Goal: Task Accomplishment & Management: Manage account settings

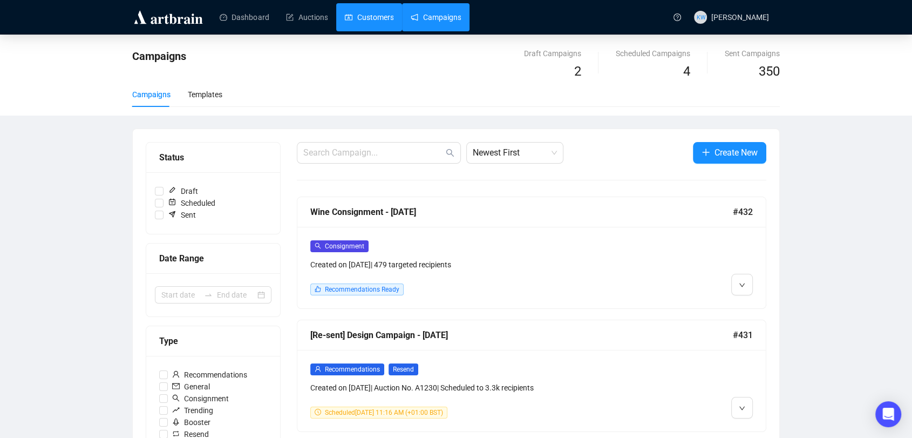
click at [373, 31] on link "Customers" at bounding box center [369, 17] width 49 height 28
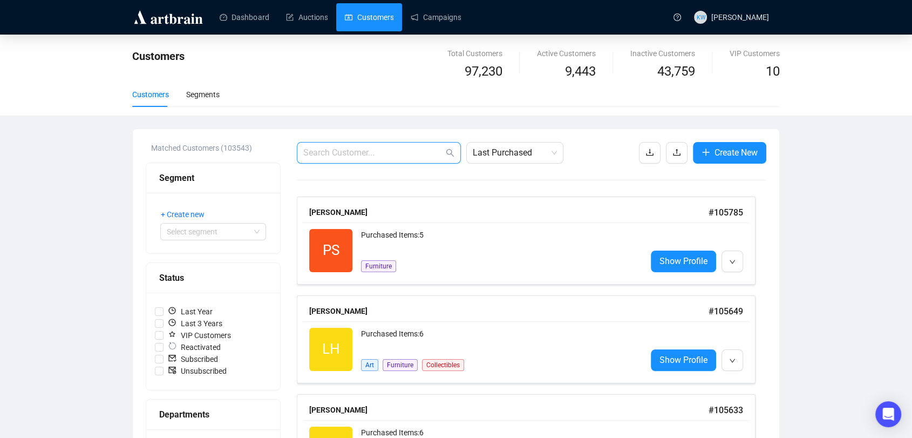
click at [391, 159] on input "text" at bounding box center [373, 152] width 140 height 13
paste input "[EMAIL_ADDRESS][DOMAIN_NAME]"
type input "[EMAIL_ADDRESS][DOMAIN_NAME]"
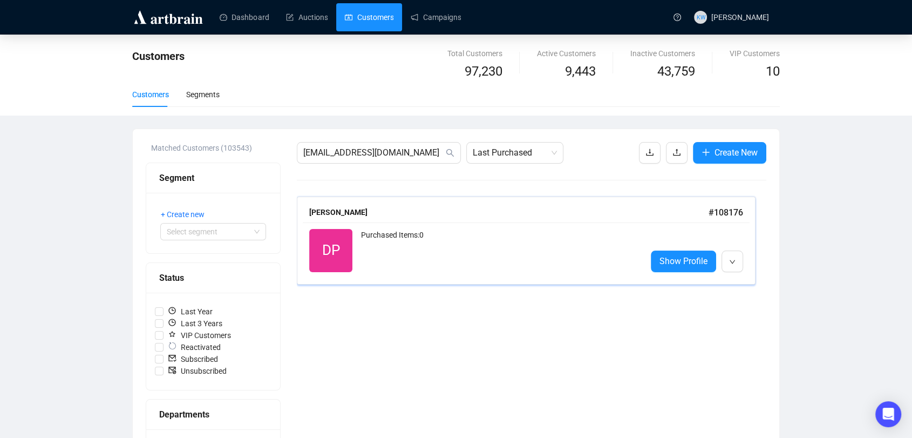
click at [406, 213] on div "[PERSON_NAME]" at bounding box center [508, 212] width 399 height 12
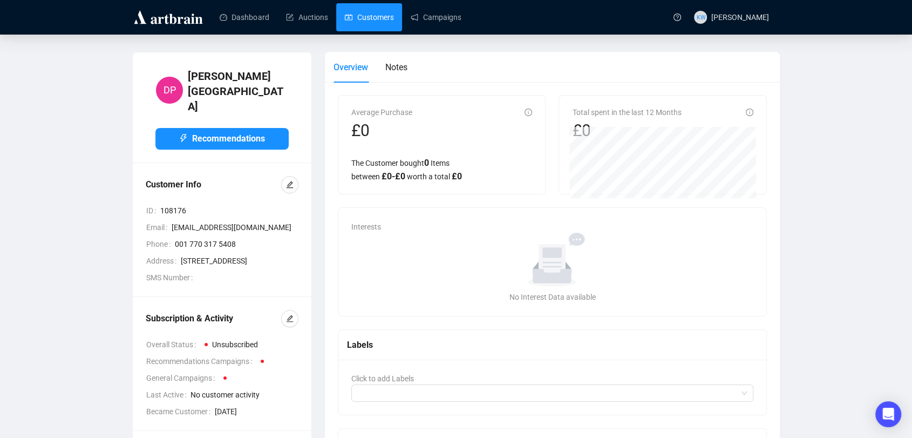
click at [371, 12] on link "Customers" at bounding box center [369, 17] width 49 height 28
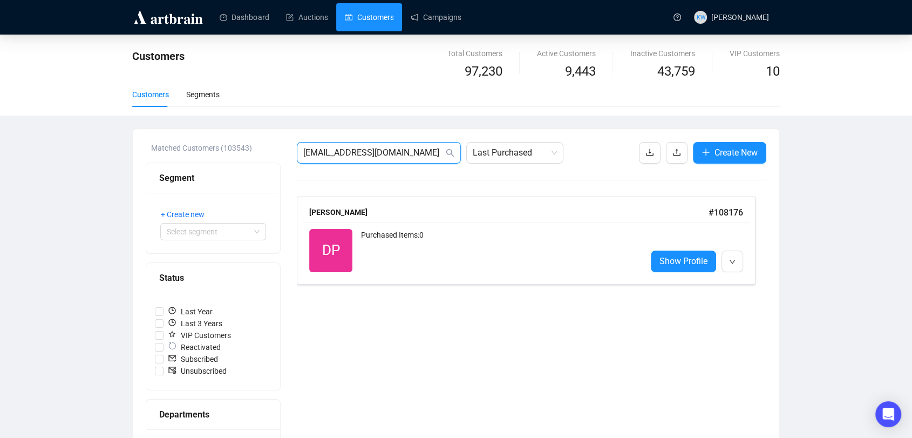
drag, startPoint x: 419, startPoint y: 148, endPoint x: 164, endPoint y: 150, distance: 255.4
paste input "[EMAIL_ADDRESS][DOMAIN_NAME]"
type input "[EMAIL_ADDRESS][DOMAIN_NAME]"
click at [464, 261] on span "Collectibles" at bounding box center [461, 266] width 42 height 12
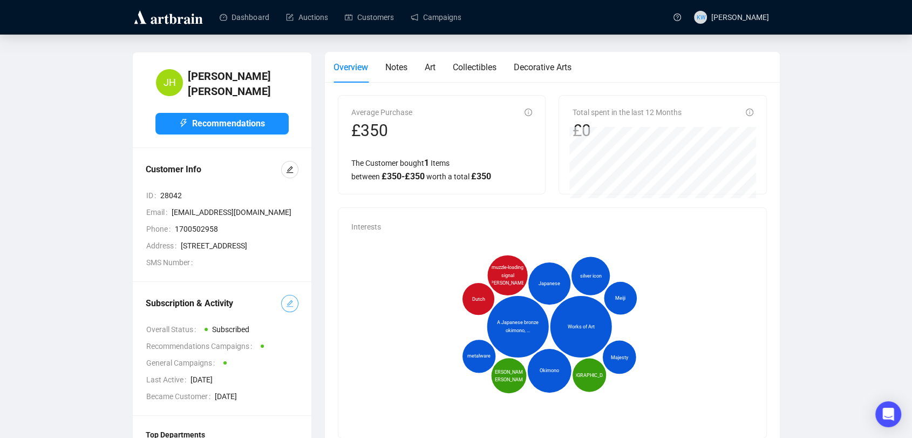
click at [294, 312] on button "button" at bounding box center [289, 303] width 17 height 17
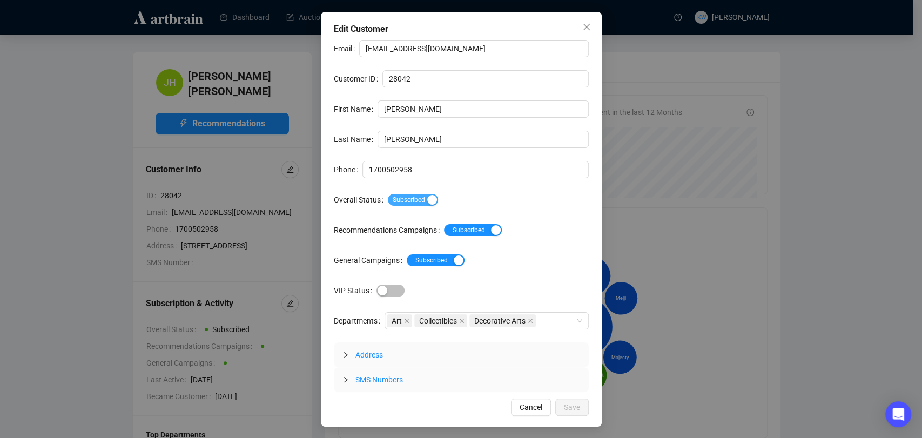
click at [415, 196] on span "Subscribed" at bounding box center [413, 200] width 50 height 12
click at [580, 409] on button "Save" at bounding box center [571, 406] width 33 height 17
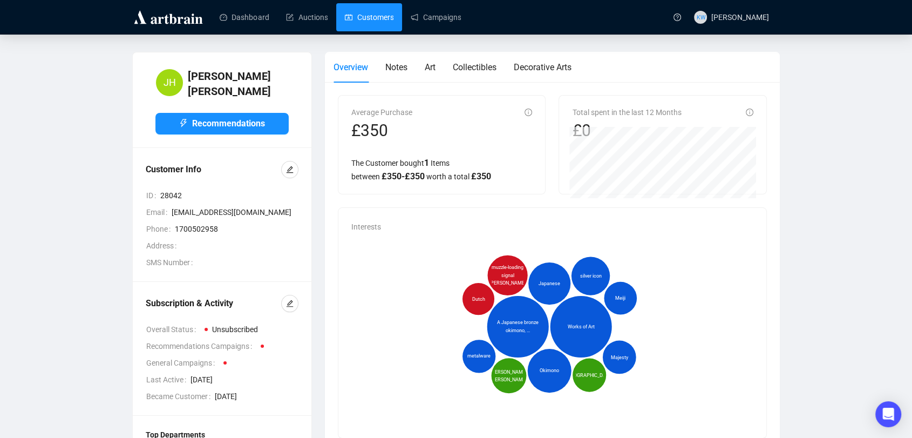
click at [374, 14] on link "Customers" at bounding box center [369, 17] width 49 height 28
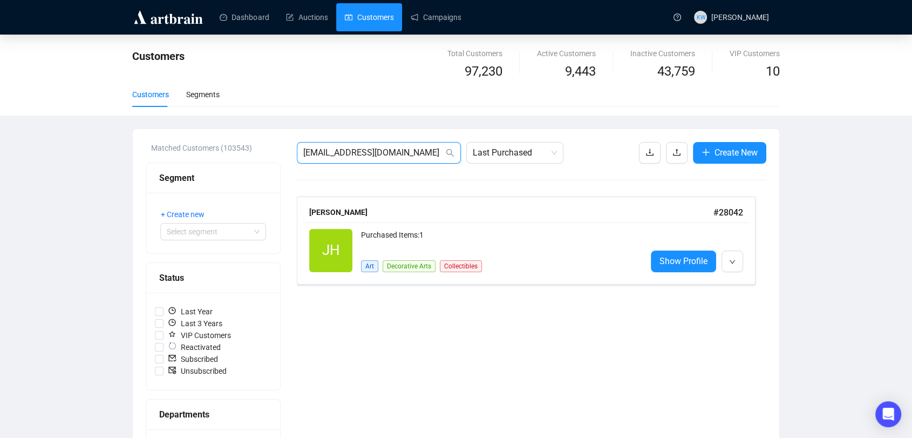
drag, startPoint x: 410, startPoint y: 147, endPoint x: 102, endPoint y: 175, distance: 309.5
click at [102, 175] on div "Customers Total Customers 97,230 Active Customers 9,443 Inactive Customers 43,7…" at bounding box center [456, 400] width 912 height 731
paste input "bridiewilliams@hot"
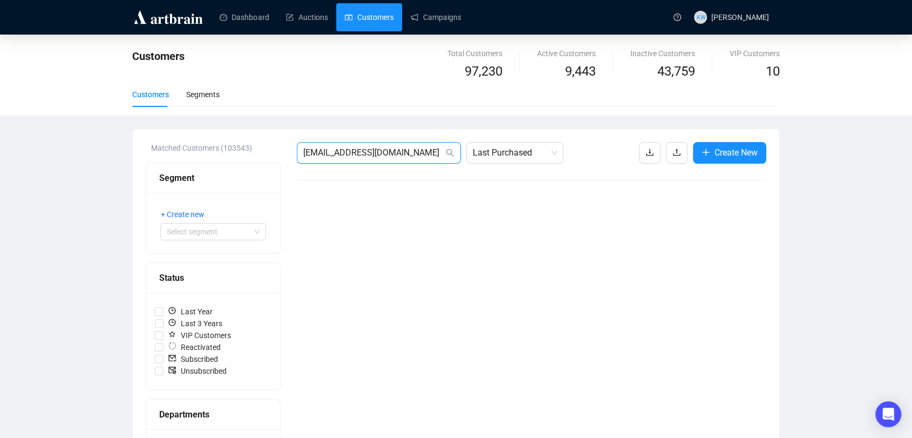
drag, startPoint x: 424, startPoint y: 148, endPoint x: 197, endPoint y: 113, distance: 230.5
click at [197, 113] on div "Customers Total Customers 97,230 Active Customers 9,443 Inactive Customers 43,7…" at bounding box center [456, 400] width 912 height 731
paste input "urgess.[PERSON_NAME]@g"
drag, startPoint x: 410, startPoint y: 148, endPoint x: 103, endPoint y: 187, distance: 309.6
click at [103, 187] on div "Customers Total Customers 97,230 Active Customers 9,443 Inactive Customers 43,7…" at bounding box center [456, 400] width 912 height 731
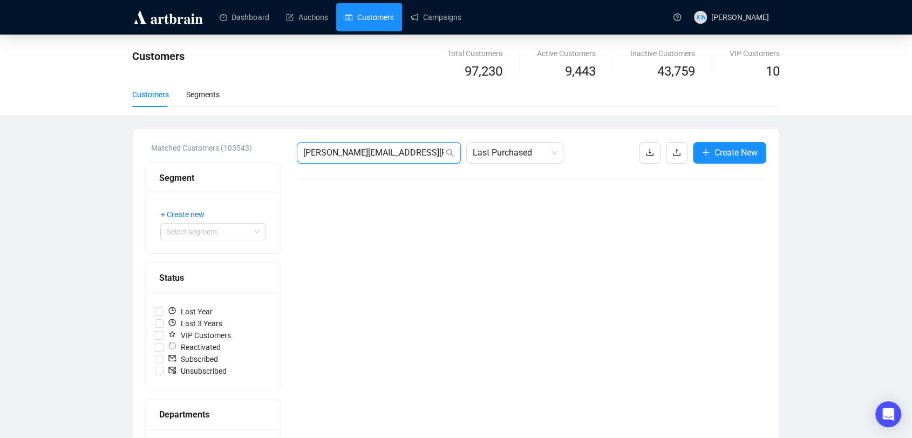
paste input "csplover13"
drag, startPoint x: 416, startPoint y: 158, endPoint x: 193, endPoint y: 173, distance: 224.0
paste input "wjunwin"
type input "[EMAIL_ADDRESS][DOMAIN_NAME]"
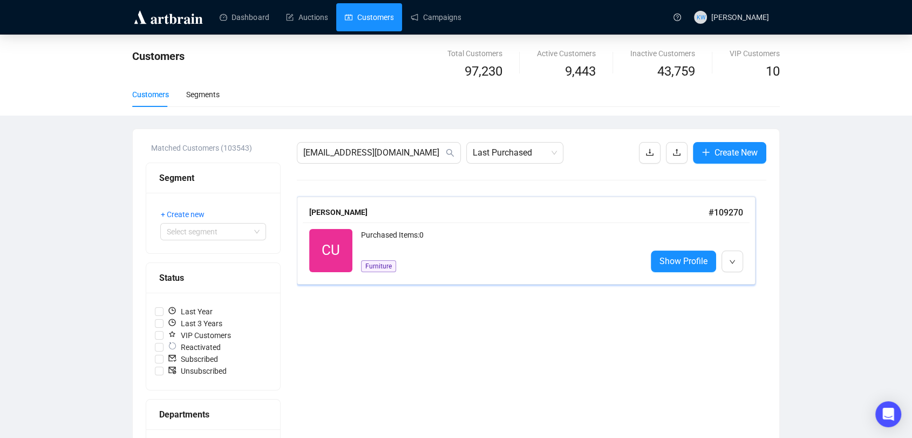
click at [428, 228] on div "CU Reactivated Purchased Items: 0 Furniture Show Profile" at bounding box center [526, 250] width 447 height 56
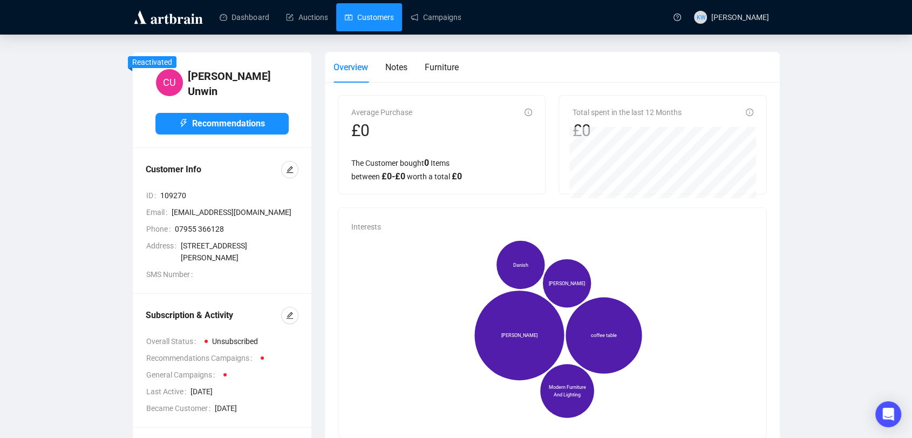
click at [370, 19] on link "Customers" at bounding box center [369, 17] width 49 height 28
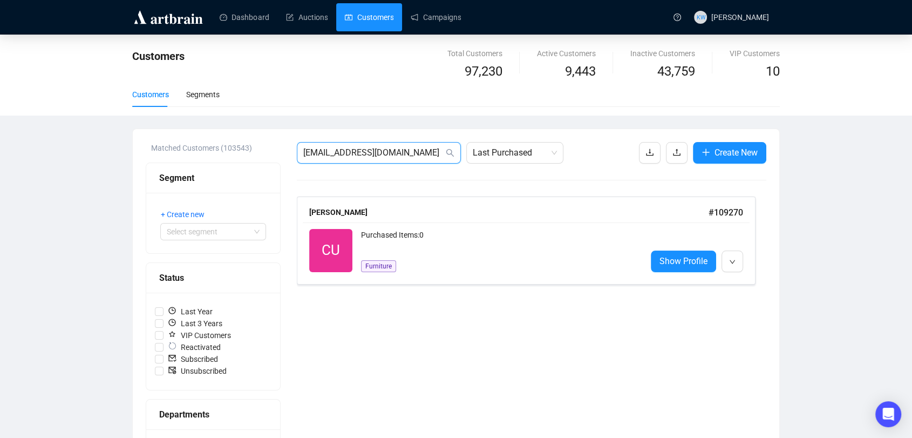
drag, startPoint x: 405, startPoint y: 146, endPoint x: 241, endPoint y: 125, distance: 166.0
click at [241, 125] on div "Customers Total Customers 97,230 Active Customers 9,443 Inactive Customers 43,7…" at bounding box center [456, 400] width 912 height 731
paste input "drizztanddaz@ao"
type input "[EMAIL_ADDRESS][DOMAIN_NAME]"
click at [490, 239] on div "Purchased Items: 0" at bounding box center [499, 250] width 277 height 43
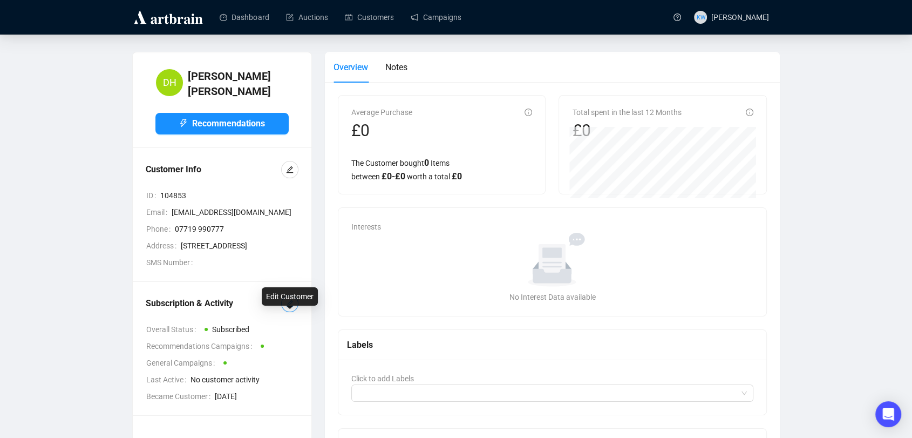
click at [285, 312] on button "button" at bounding box center [289, 303] width 17 height 17
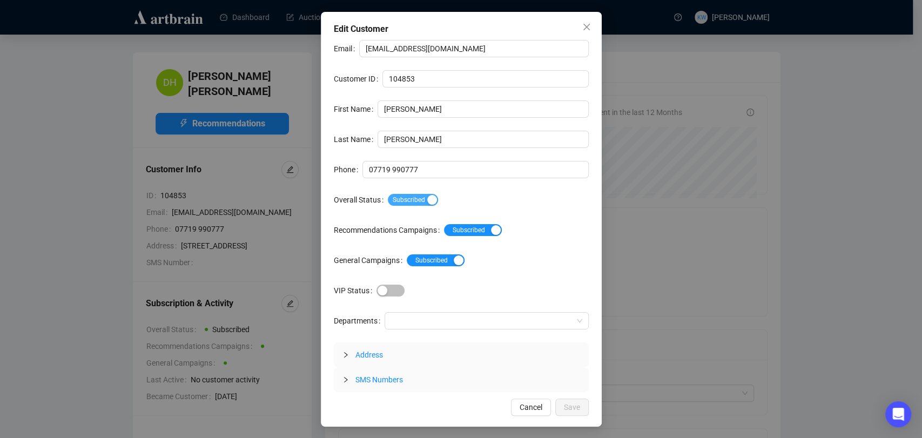
click at [396, 199] on span "Subscribed" at bounding box center [413, 200] width 50 height 12
click at [569, 409] on span "Save" at bounding box center [572, 407] width 16 height 12
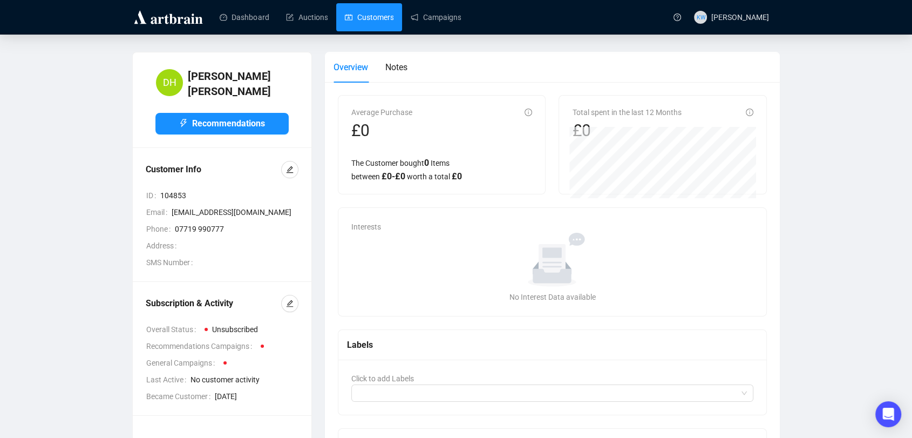
click at [383, 15] on link "Customers" at bounding box center [369, 17] width 49 height 28
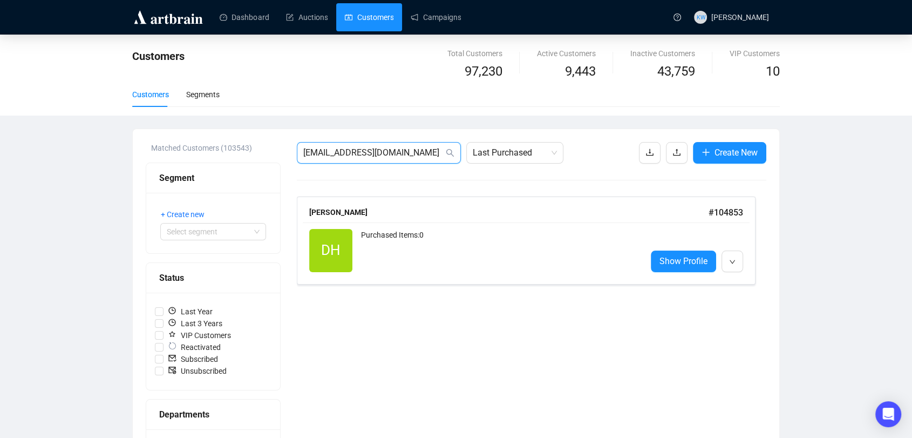
drag, startPoint x: 405, startPoint y: 148, endPoint x: 314, endPoint y: 159, distance: 92.4
click at [314, 159] on input "[EMAIL_ADDRESS][DOMAIN_NAME]" at bounding box center [373, 152] width 140 height 13
paste input "dwheatcentral@gmai"
type input "[EMAIL_ADDRESS][DOMAIN_NAME]"
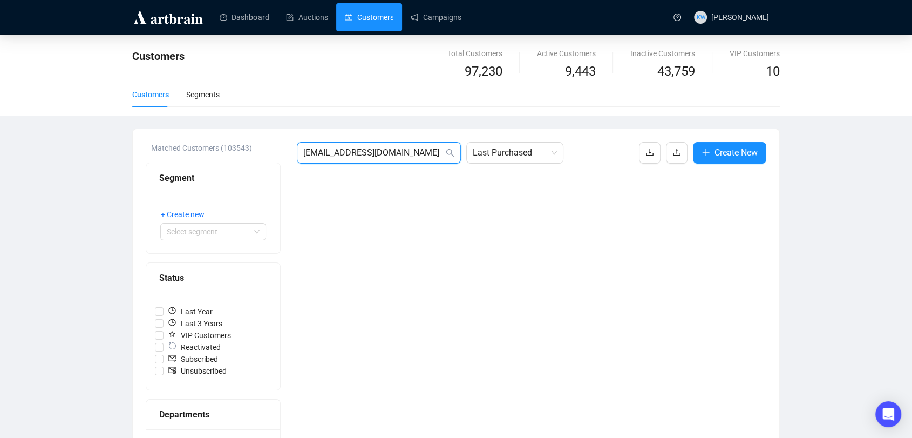
drag, startPoint x: 421, startPoint y: 152, endPoint x: 231, endPoint y: 139, distance: 190.4
paste input "[EMAIL_ADDRESS][DOMAIN_NAME]"
type input "[EMAIL_ADDRESS][DOMAIN_NAME]"
drag, startPoint x: 424, startPoint y: 159, endPoint x: 355, endPoint y: 151, distance: 70.1
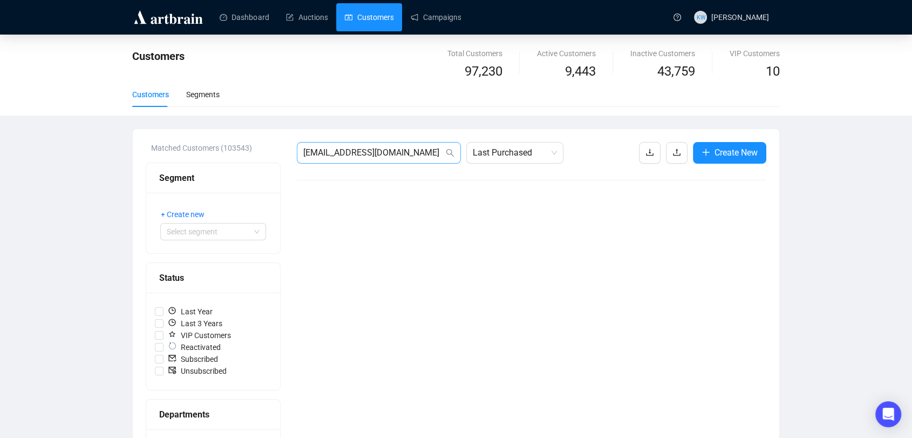
click at [355, 151] on span "[EMAIL_ADDRESS][DOMAIN_NAME]" at bounding box center [379, 153] width 164 height 22
click at [355, 151] on input "[EMAIL_ADDRESS][DOMAIN_NAME]" at bounding box center [373, 152] width 140 height 13
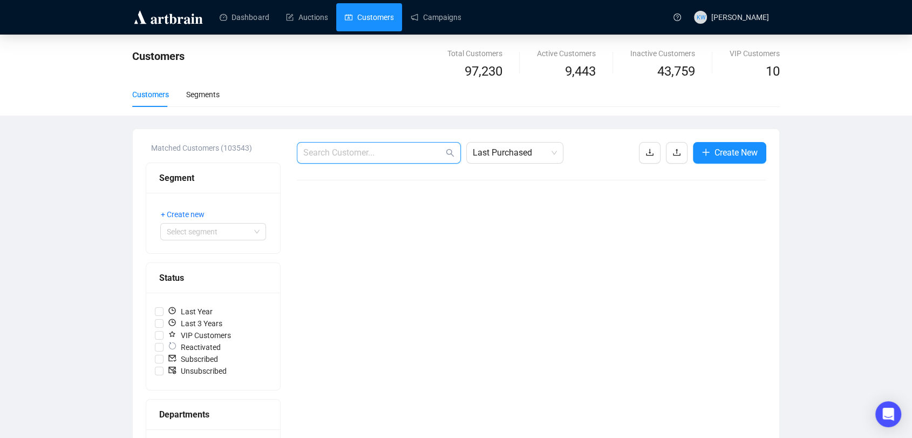
paste input "[EMAIL_ADDRESS][DOMAIN_NAME]"
type input "[EMAIL_ADDRESS][DOMAIN_NAME]"
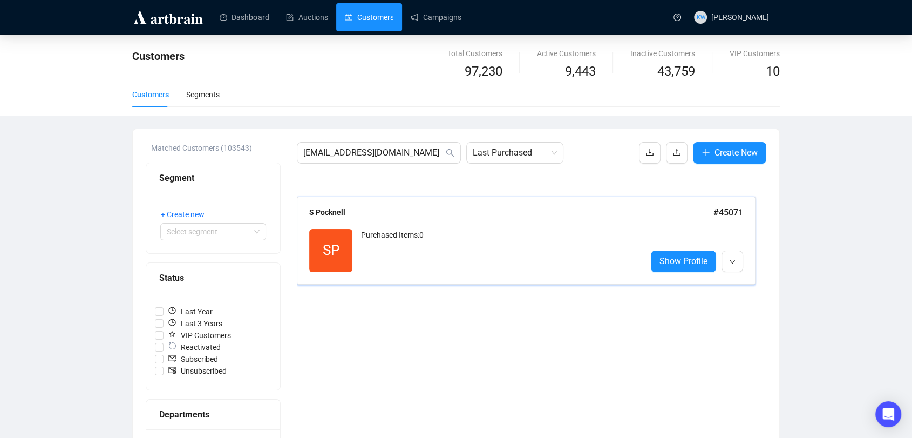
click at [393, 236] on div "Purchased Items: 0" at bounding box center [499, 250] width 277 height 43
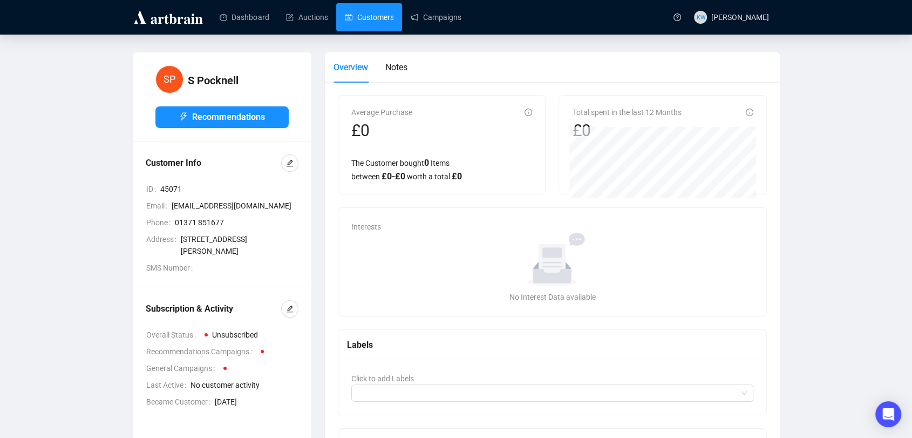
click at [384, 22] on link "Customers" at bounding box center [369, 17] width 49 height 28
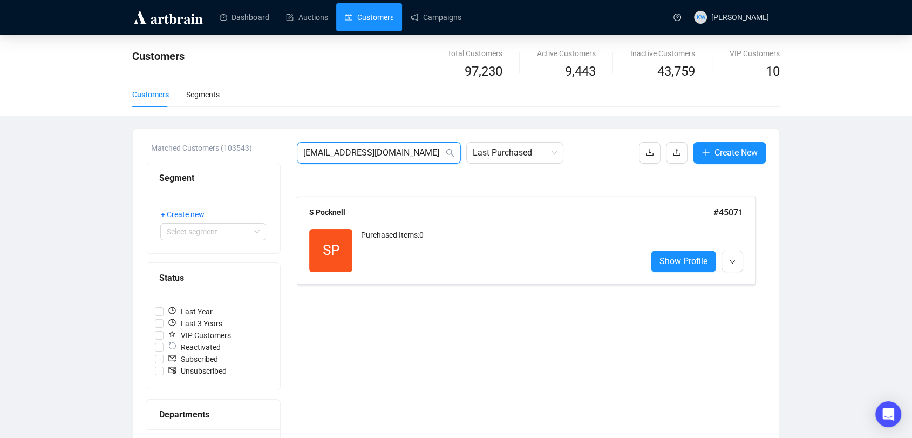
drag, startPoint x: 415, startPoint y: 154, endPoint x: 246, endPoint y: 143, distance: 168.8
paste input "eatherby@btconnect"
type input "[EMAIL_ADDRESS][DOMAIN_NAME]"
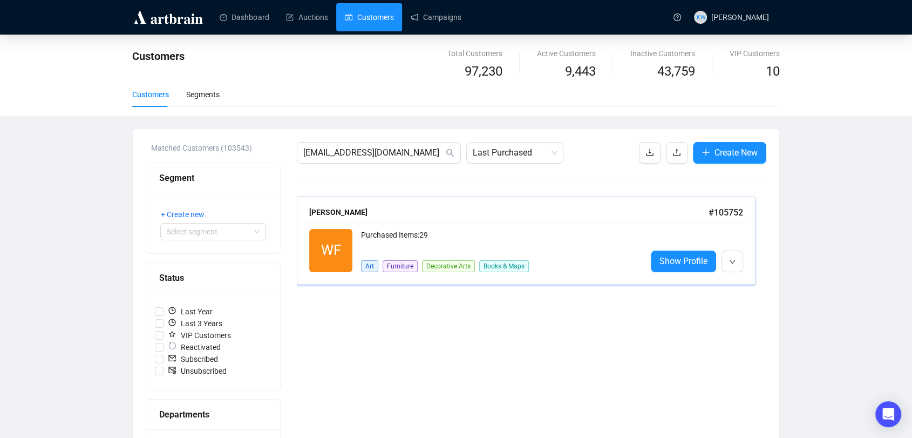
click at [426, 250] on div "Art Furniture Decorative Arts Books & Maps" at bounding box center [445, 261] width 168 height 22
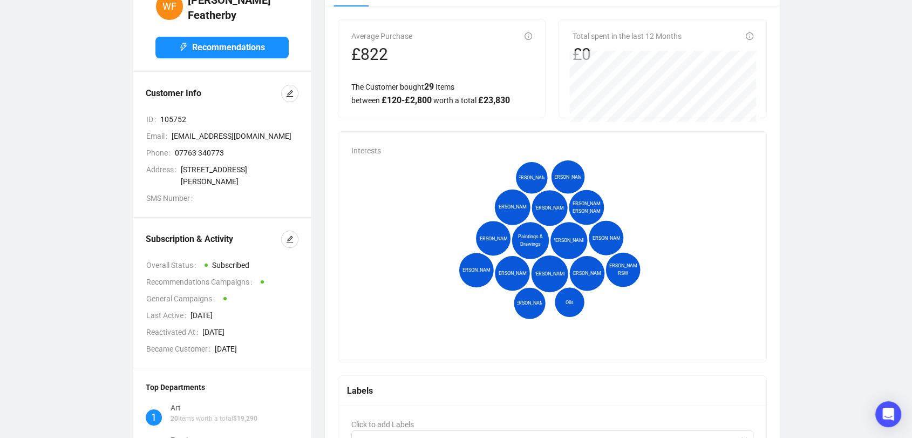
scroll to position [77, 0]
click at [298, 239] on div at bounding box center [289, 238] width 17 height 17
click at [296, 239] on button "button" at bounding box center [289, 238] width 17 height 17
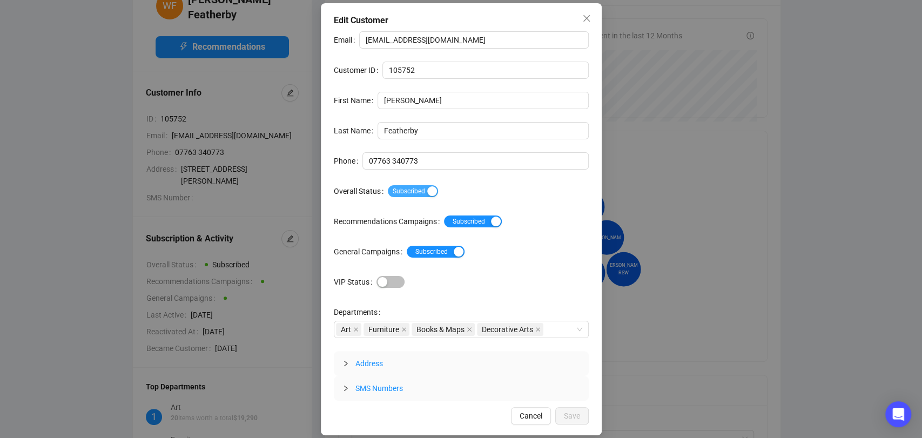
click at [428, 188] on div "button" at bounding box center [432, 191] width 10 height 10
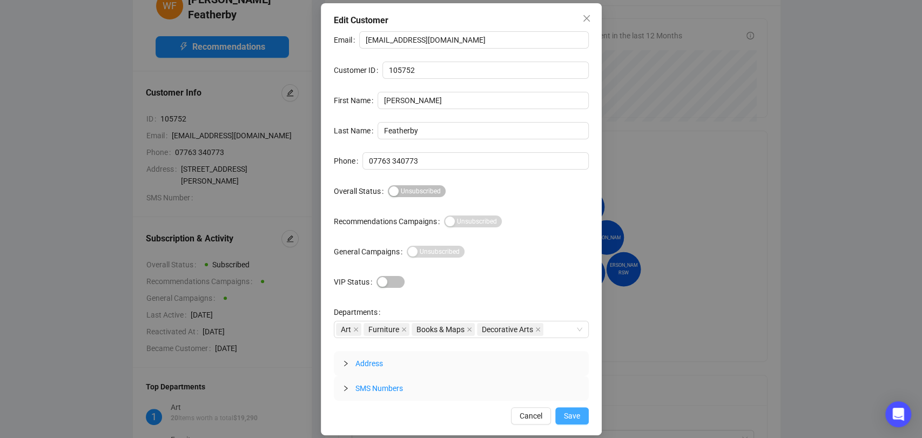
click at [578, 412] on span "Save" at bounding box center [572, 416] width 16 height 12
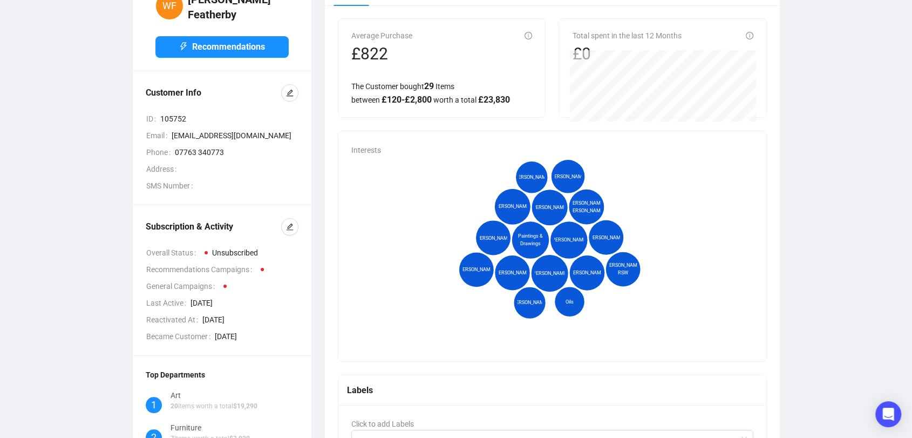
scroll to position [0, 0]
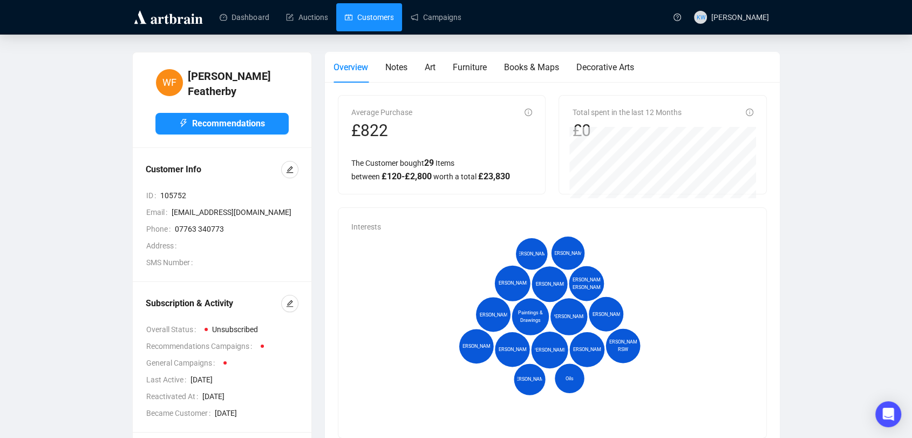
click at [360, 13] on link "Customers" at bounding box center [369, 17] width 49 height 28
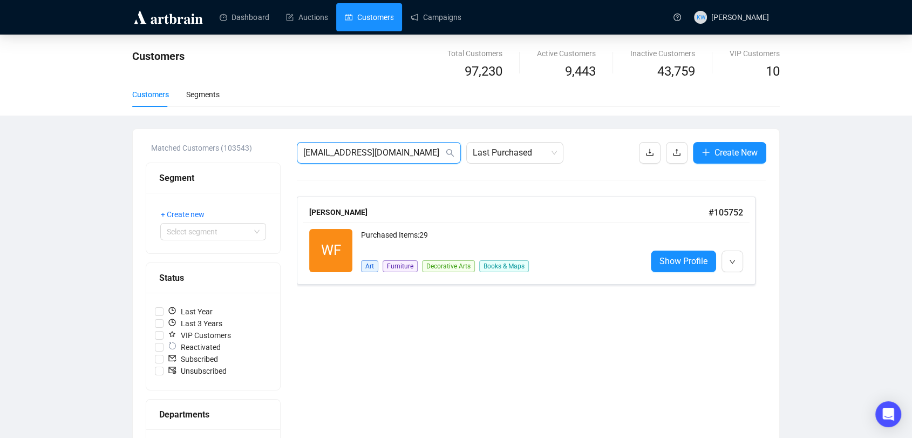
drag, startPoint x: 412, startPoint y: 148, endPoint x: 287, endPoint y: 122, distance: 127.9
click at [287, 122] on div "Customers Total Customers 97,230 Active Customers 9,443 Inactive Customers 43,7…" at bounding box center [456, 400] width 912 height 731
paste input "[PERSON_NAME][EMAIL_ADDRESS][PERSON_NAME][DOMAIN_NAME]"
type input "[PERSON_NAME][EMAIL_ADDRESS][PERSON_NAME][DOMAIN_NAME]"
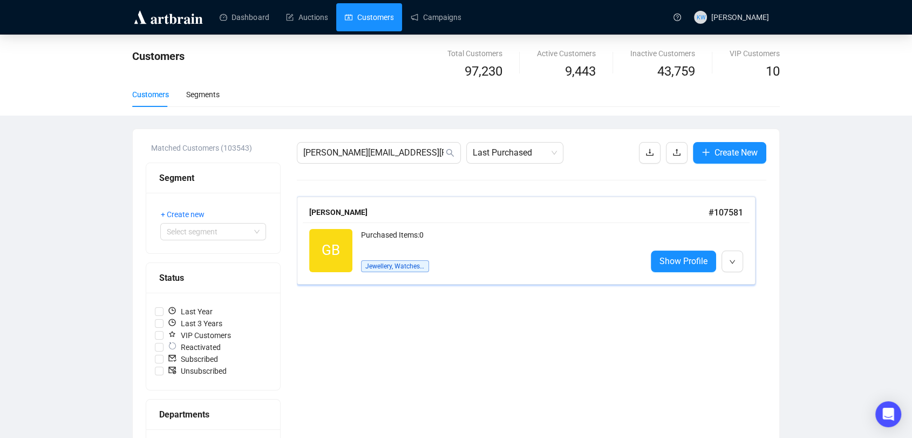
click at [405, 236] on div "Purchased Items: 0" at bounding box center [499, 240] width 277 height 22
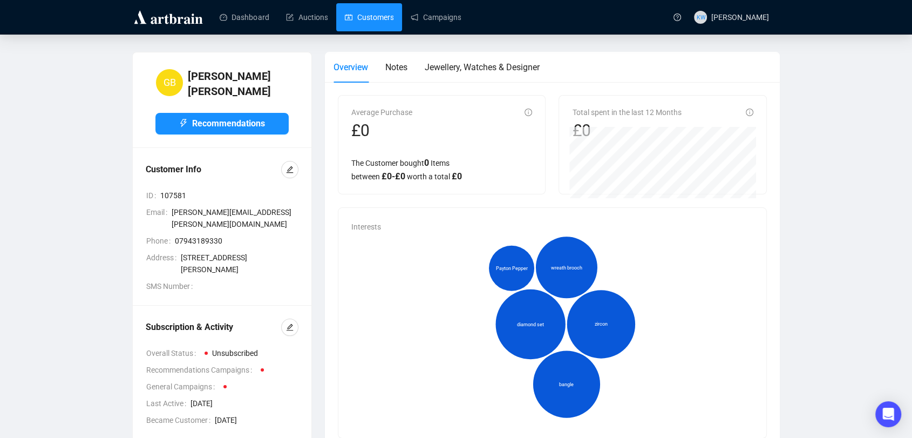
click at [370, 15] on link "Customers" at bounding box center [369, 17] width 49 height 28
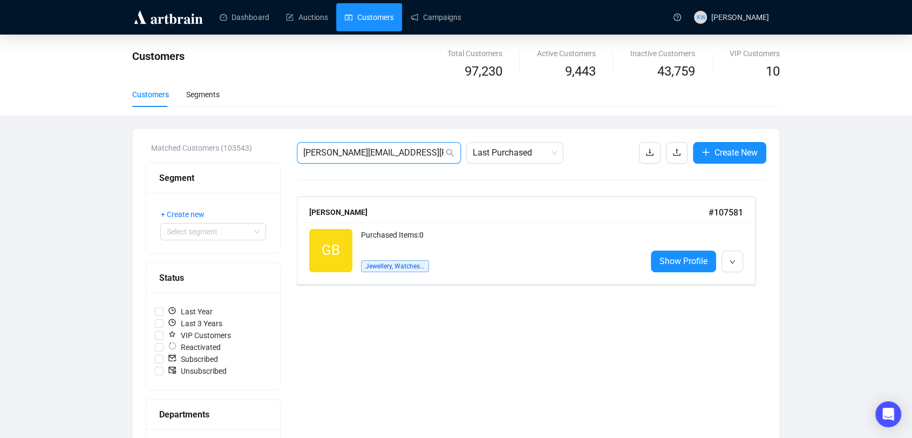
click at [415, 150] on input "[PERSON_NAME][EMAIL_ADDRESS][PERSON_NAME][DOMAIN_NAME]" at bounding box center [373, 152] width 140 height 13
paste input "[PERSON_NAME][EMAIL_ADDRESS][DOMAIN_NAME]"
type input "[PERSON_NAME][EMAIL_ADDRESS][DOMAIN_NAME]"
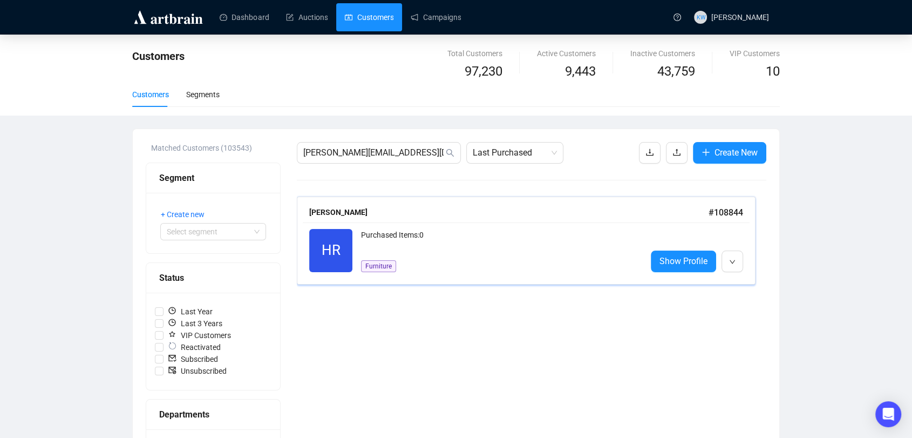
click at [484, 225] on div "HR Reactivated Purchased Items: 0 Furniture Show Profile" at bounding box center [526, 250] width 447 height 56
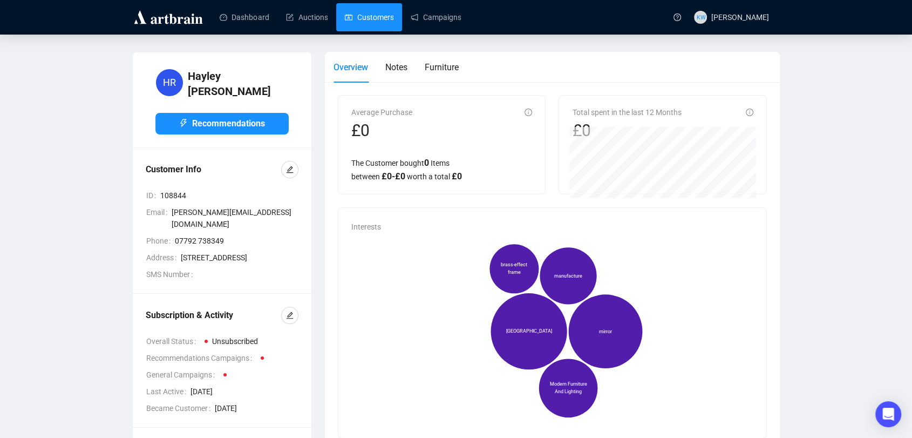
click at [365, 10] on link "Customers" at bounding box center [369, 17] width 49 height 28
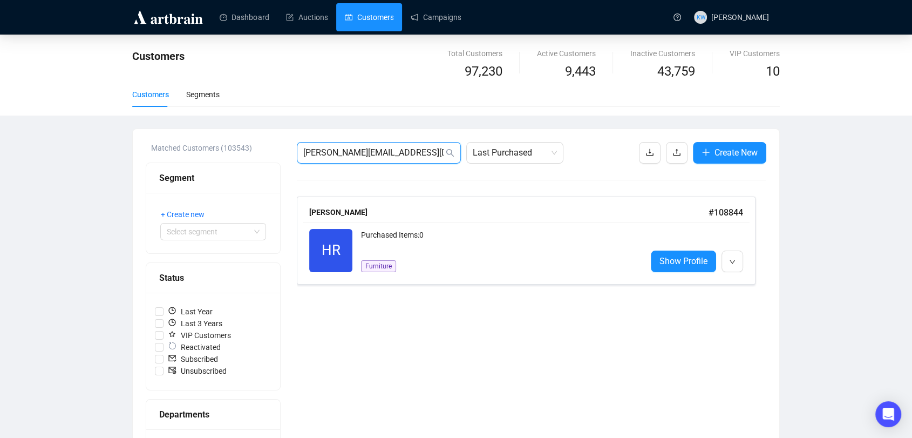
drag, startPoint x: 419, startPoint y: 153, endPoint x: 152, endPoint y: 118, distance: 270.0
click at [152, 118] on div "Customers Total Customers 97,230 Active Customers 9,443 Inactive Customers 43,7…" at bounding box center [456, 400] width 912 height 731
paste input "[EMAIL_ADDRESS][DOMAIN_NAME]"
type input "[EMAIL_ADDRESS][DOMAIN_NAME]"
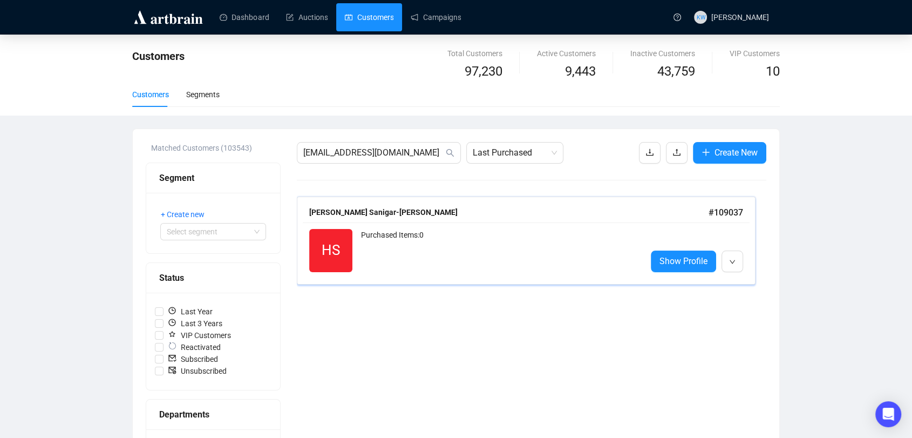
click at [454, 245] on div "Purchased Items: 0" at bounding box center [499, 250] width 277 height 43
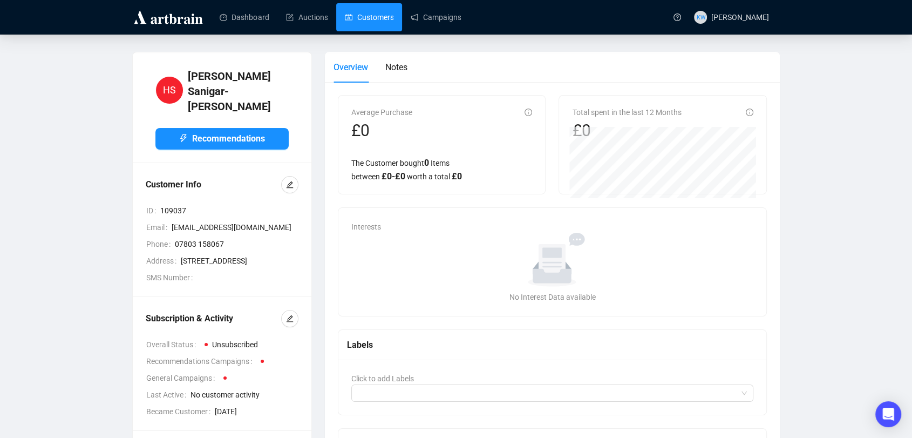
click at [345, 31] on link "Customers" at bounding box center [369, 17] width 49 height 28
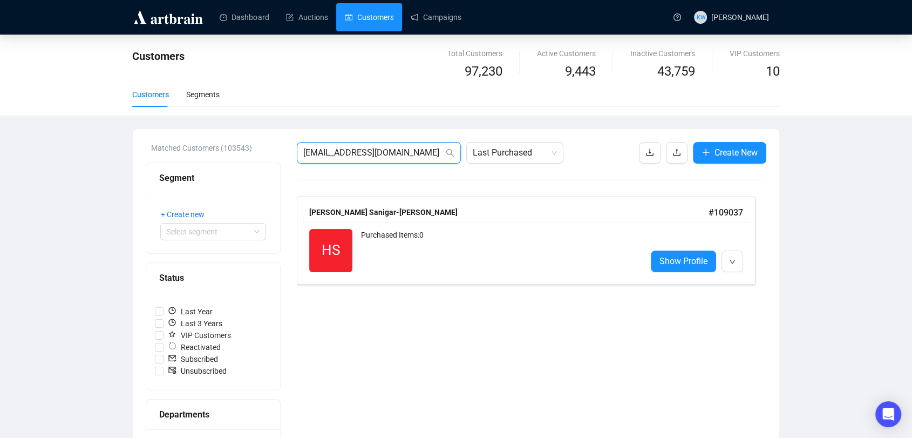
click at [407, 159] on input "[EMAIL_ADDRESS][DOMAIN_NAME]" at bounding box center [373, 152] width 140 height 13
drag, startPoint x: 407, startPoint y: 159, endPoint x: 225, endPoint y: 161, distance: 182.5
paste input "[PERSON_NAME]"
type input "[EMAIL_ADDRESS][DOMAIN_NAME]"
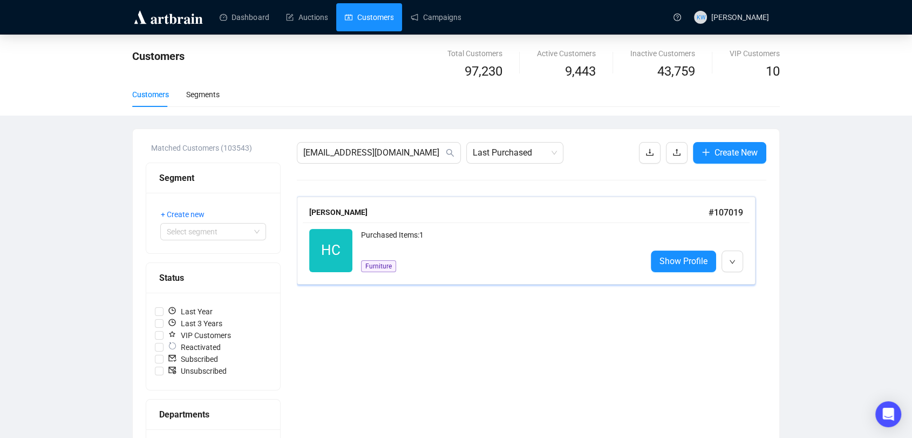
click at [419, 243] on div "Purchased Items: 1" at bounding box center [499, 240] width 277 height 22
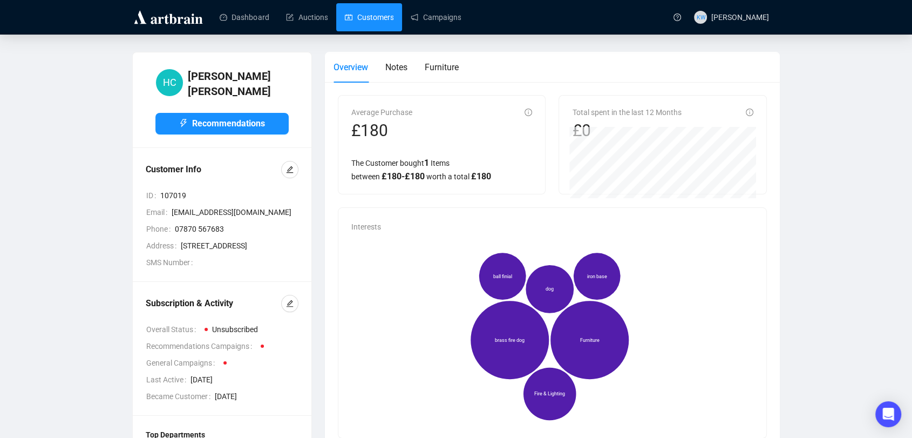
click at [370, 17] on link "Customers" at bounding box center [369, 17] width 49 height 28
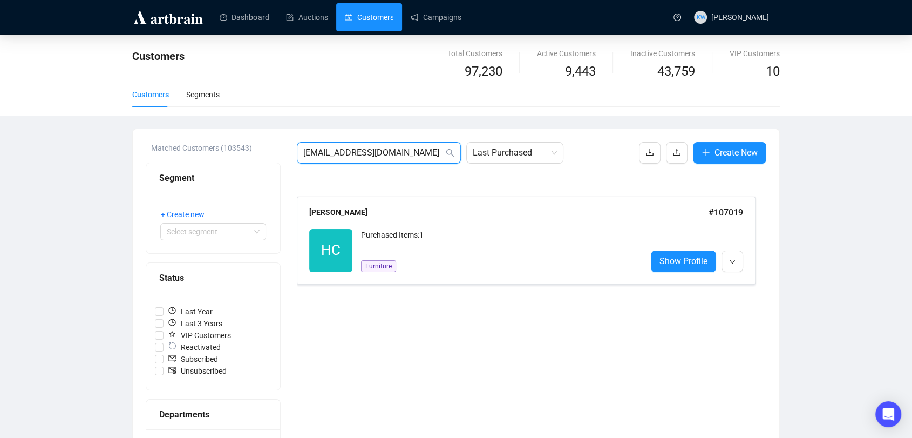
drag, startPoint x: 432, startPoint y: 154, endPoint x: 175, endPoint y: 147, distance: 257.1
paste input "jamesbenson@btinternet"
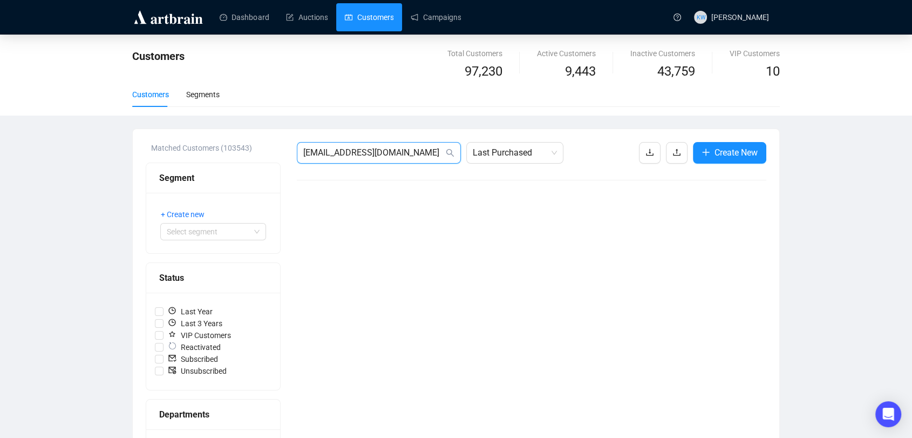
drag, startPoint x: 439, startPoint y: 153, endPoint x: 147, endPoint y: 148, distance: 292.6
paste input "[EMAIL_ADDRESS]"
drag, startPoint x: 412, startPoint y: 153, endPoint x: 150, endPoint y: 133, distance: 263.7
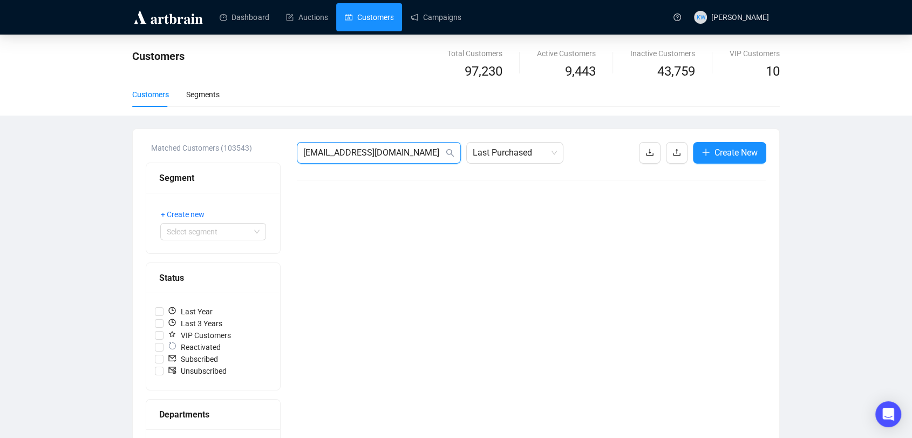
paste input "[EMAIL_ADDRESS][DOMAIN_NAME]"
type input "[PERSON_NAME][EMAIL_ADDRESS][DOMAIN_NAME]"
click at [404, 155] on input "[PERSON_NAME][EMAIL_ADDRESS][DOMAIN_NAME]" at bounding box center [373, 152] width 140 height 13
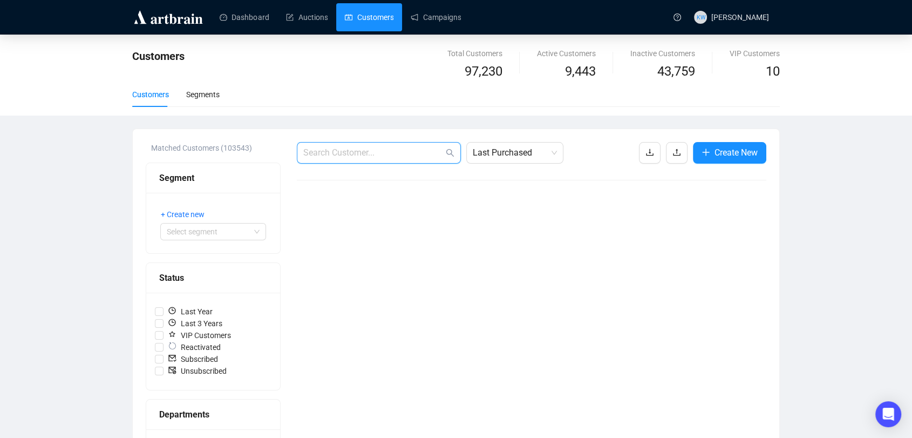
paste input "[PERSON_NAME][EMAIL_ADDRESS][DOMAIN_NAME]"
type input "[PERSON_NAME][EMAIL_ADDRESS][DOMAIN_NAME]"
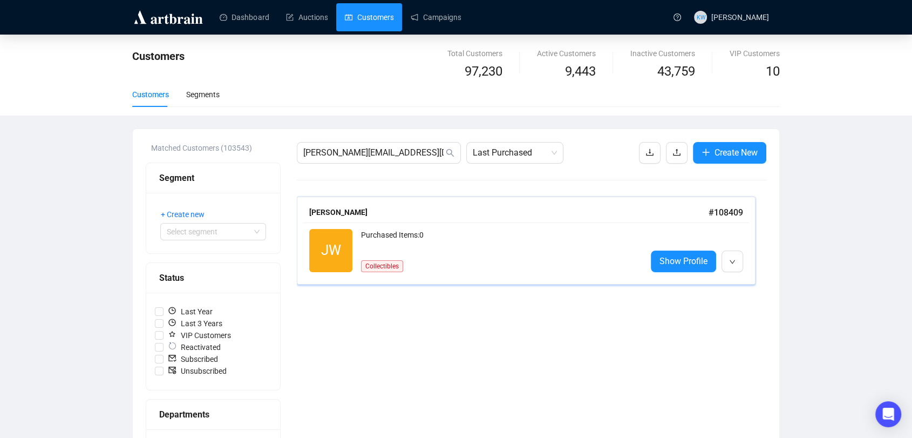
click at [462, 209] on div "[PERSON_NAME]" at bounding box center [508, 212] width 399 height 12
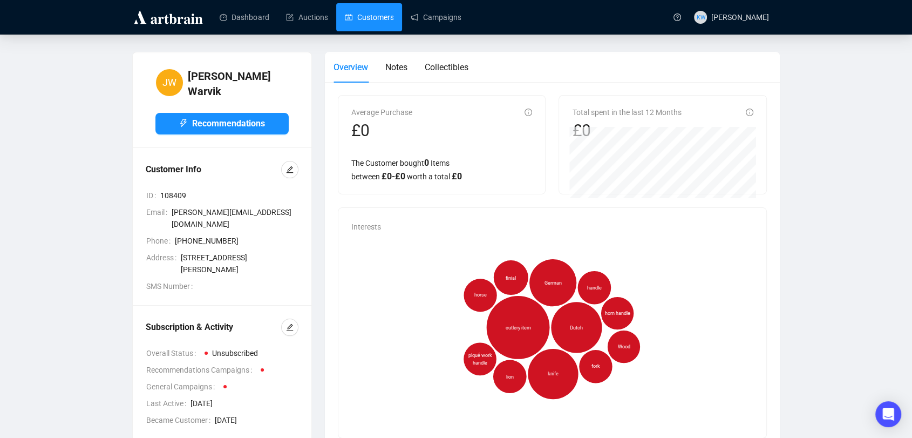
click at [381, 13] on link "Customers" at bounding box center [369, 17] width 49 height 28
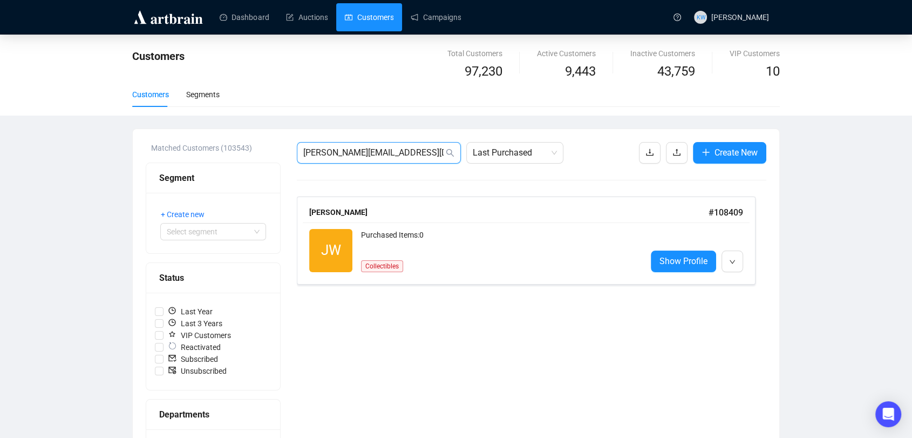
drag, startPoint x: 413, startPoint y: 146, endPoint x: 232, endPoint y: 144, distance: 180.9
paste input "[PERSON_NAME][EMAIL_ADDRESS][DOMAIN_NAME]"
type input "[PERSON_NAME][EMAIL_ADDRESS][DOMAIN_NAME]"
click at [421, 197] on div "[PERSON_NAME] # 61694 JB Reactivated Purchased Items: 0 Show Profile" at bounding box center [526, 241] width 459 height 88
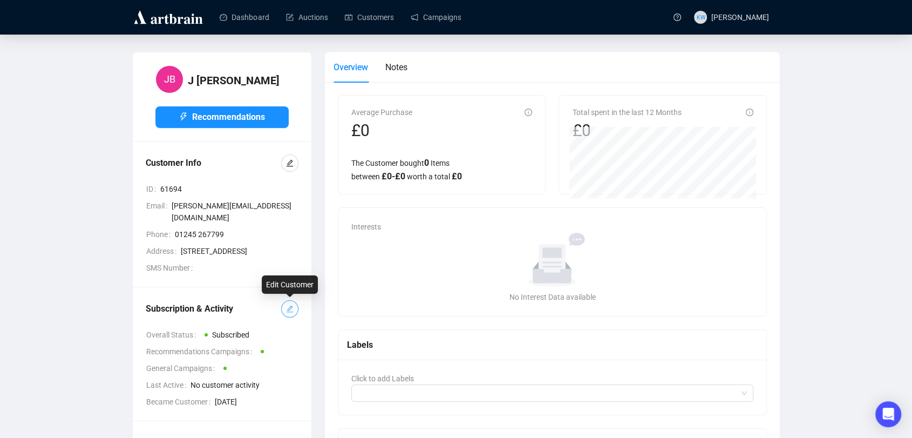
click at [289, 307] on icon "edit" at bounding box center [290, 309] width 8 height 8
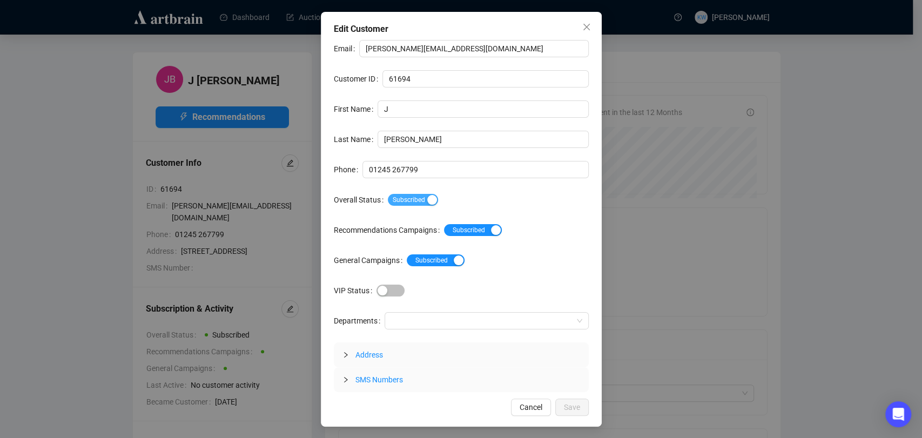
click at [399, 205] on span "Subscribed" at bounding box center [413, 200] width 50 height 12
click at [570, 411] on span "Save" at bounding box center [572, 407] width 16 height 12
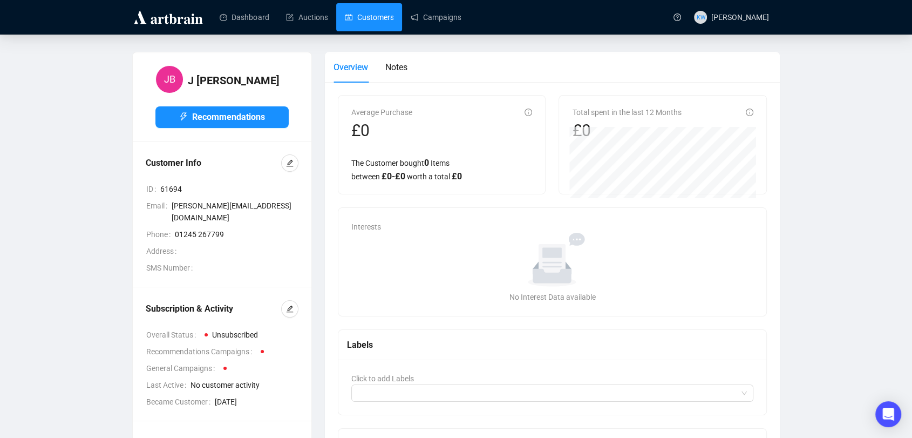
click at [371, 25] on link "Customers" at bounding box center [369, 17] width 49 height 28
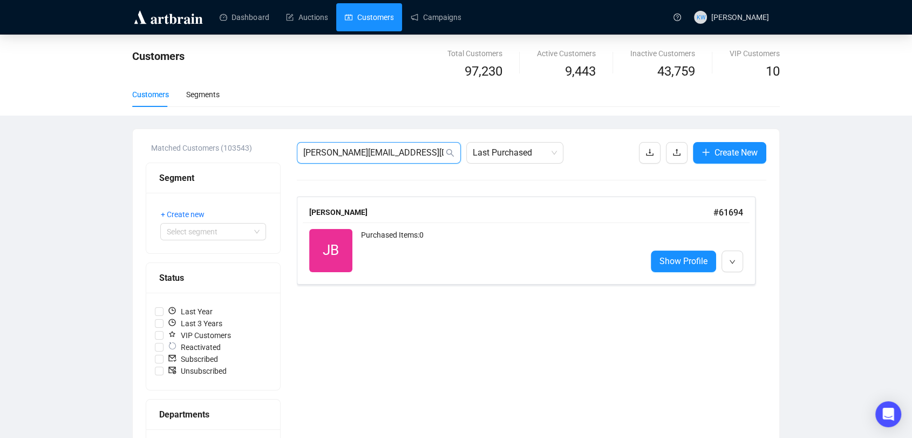
drag, startPoint x: 421, startPoint y: 157, endPoint x: 269, endPoint y: 139, distance: 153.2
paste input "[PERSON_NAME][EMAIL_ADDRESS][PERSON_NAME][DOMAIN_NAME]"
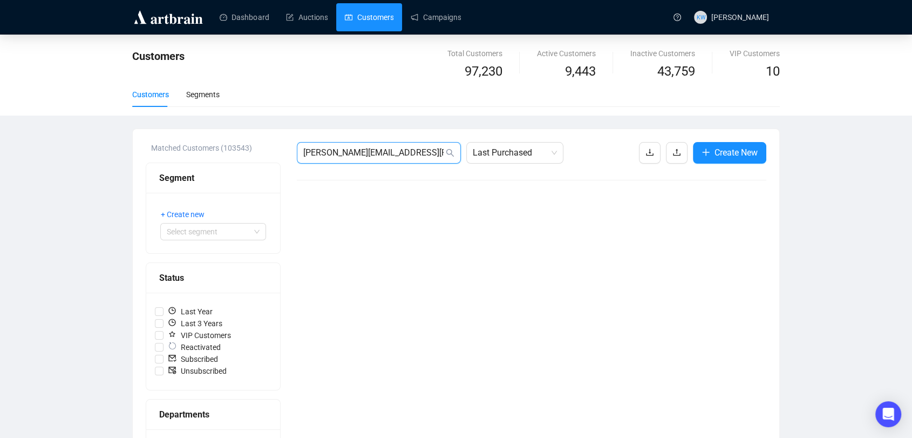
click at [412, 154] on input "[PERSON_NAME][EMAIL_ADDRESS][PERSON_NAME][DOMAIN_NAME]" at bounding box center [373, 152] width 140 height 13
type input "M"
paste input "[PERSON_NAME][EMAIL_ADDRESS][DOMAIN_NAME]"
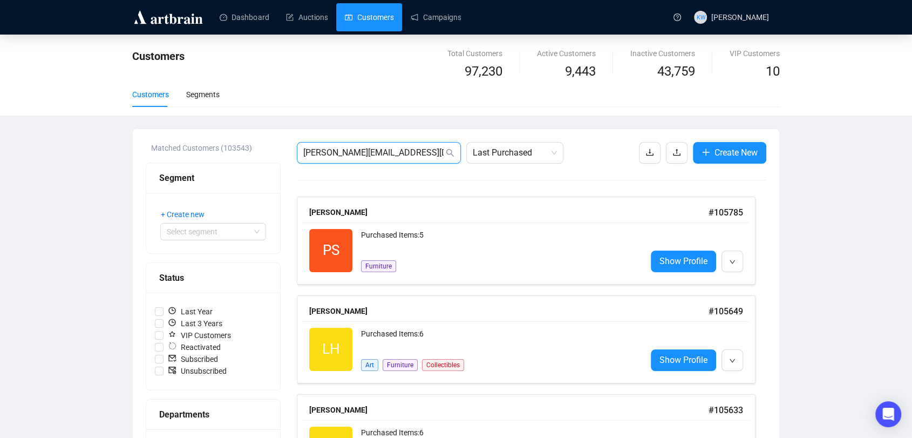
type input "[PERSON_NAME][EMAIL_ADDRESS][DOMAIN_NAME]"
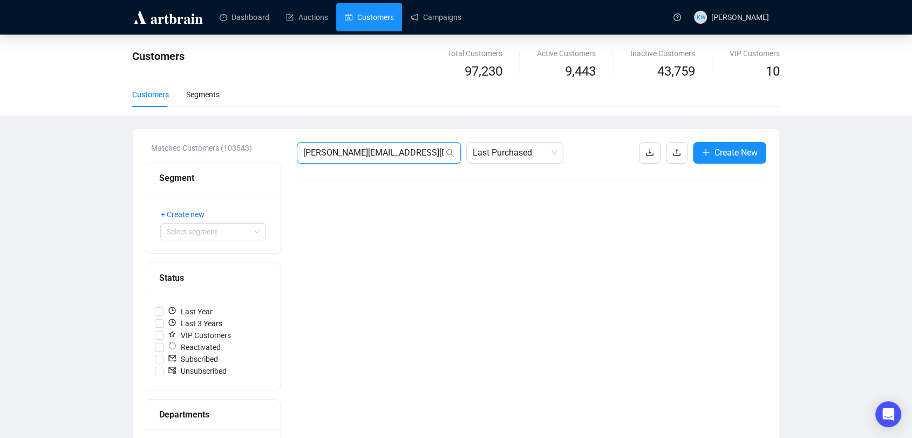
click at [418, 149] on input "[PERSON_NAME][EMAIL_ADDRESS][DOMAIN_NAME]" at bounding box center [373, 152] width 140 height 13
drag, startPoint x: 418, startPoint y: 149, endPoint x: 211, endPoint y: 143, distance: 207.9
paste input "[EMAIL_ADDRESS][DOMAIN_NAME]"
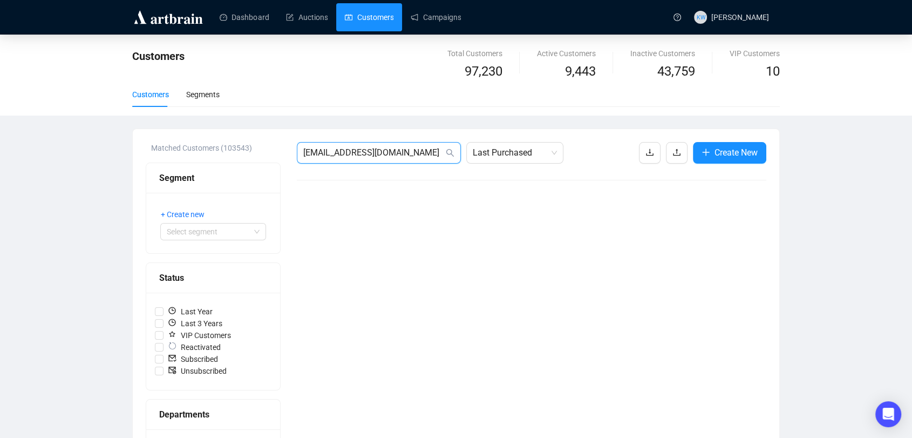
drag, startPoint x: 414, startPoint y: 153, endPoint x: 73, endPoint y: 147, distance: 340.2
click at [73, 147] on div "Customers Total Customers 97,230 Active Customers 9,443 Inactive Customers 43,7…" at bounding box center [456, 400] width 912 height 731
paste input "[EMAIL_ADDRESS][PERSON_NAME]"
type input "[EMAIL_ADDRESS][PERSON_NAME][DOMAIN_NAME]"
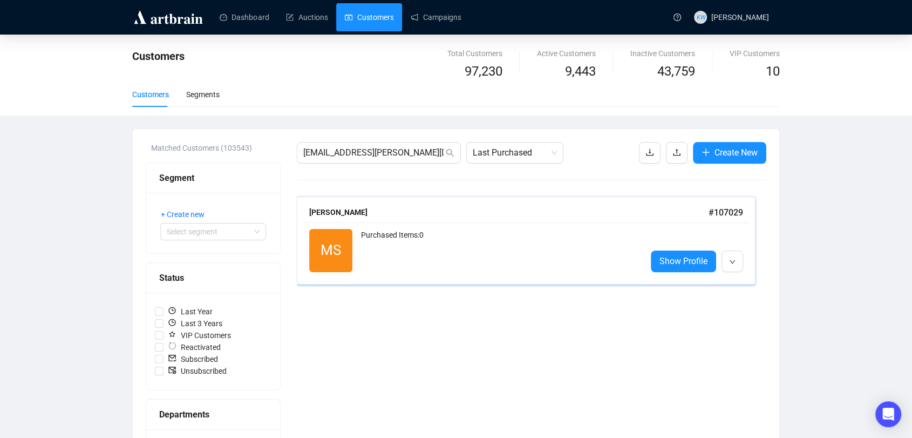
click at [314, 240] on span "MS" at bounding box center [330, 250] width 43 height 43
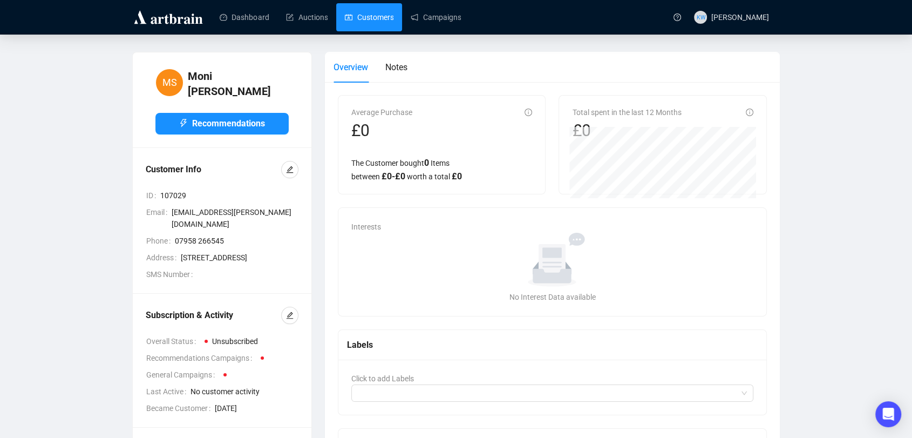
click at [364, 12] on link "Customers" at bounding box center [369, 17] width 49 height 28
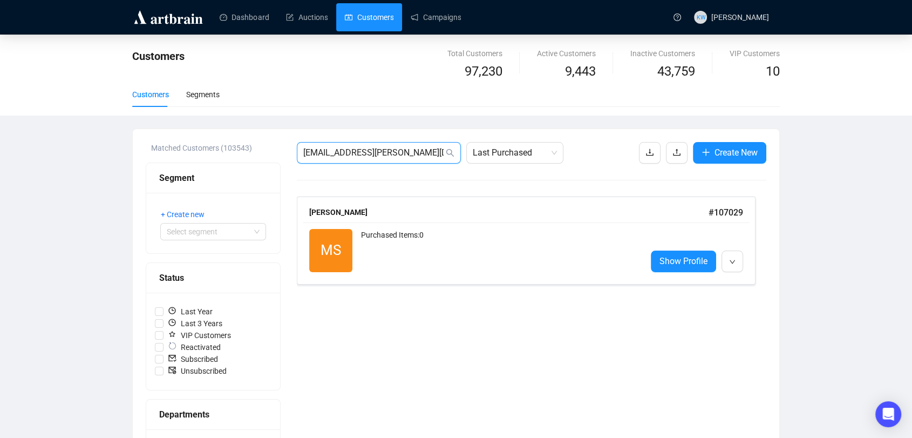
click at [420, 157] on input "[EMAIL_ADDRESS][PERSON_NAME][DOMAIN_NAME]" at bounding box center [373, 152] width 140 height 13
paste input "[EMAIL_ADDRESS][DOMAIN_NAME]"
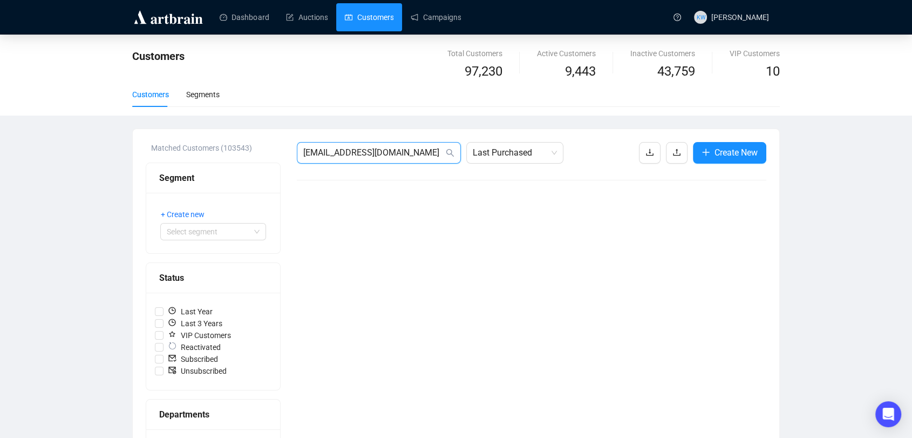
drag, startPoint x: 399, startPoint y: 156, endPoint x: 197, endPoint y: 141, distance: 203.0
paste input "[EMAIL_ADDRESS][DOMAIN_NAME]"
type input "[EMAIL_ADDRESS][DOMAIN_NAME]"
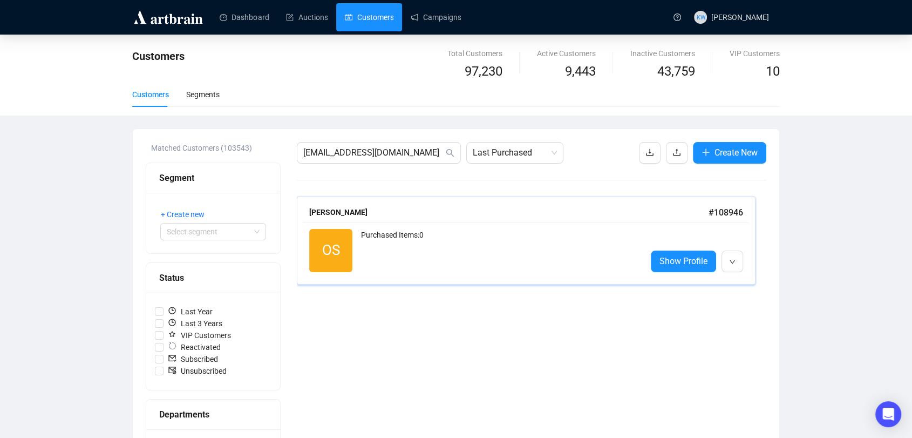
click at [401, 241] on div "Purchased Items: 0" at bounding box center [499, 250] width 277 height 43
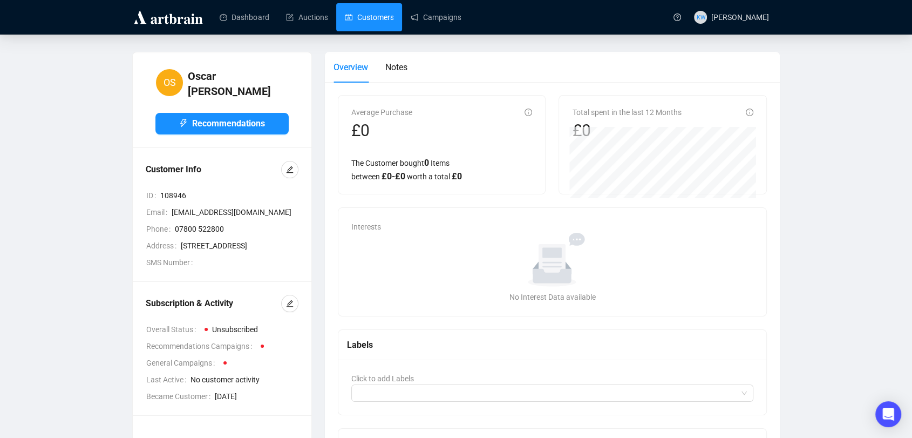
click at [364, 10] on link "Customers" at bounding box center [369, 17] width 49 height 28
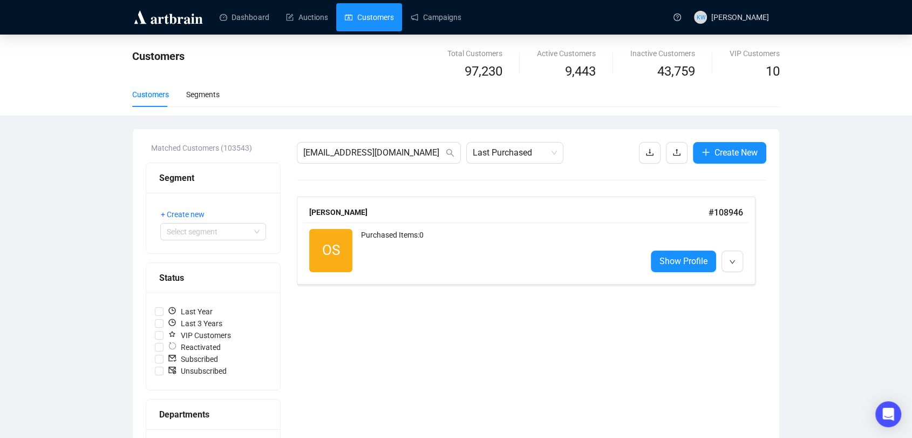
click at [406, 151] on input "[EMAIL_ADDRESS][DOMAIN_NAME]" at bounding box center [373, 152] width 140 height 13
paste input "[EMAIL_ADDRESS][DOMAIN_NAME]"
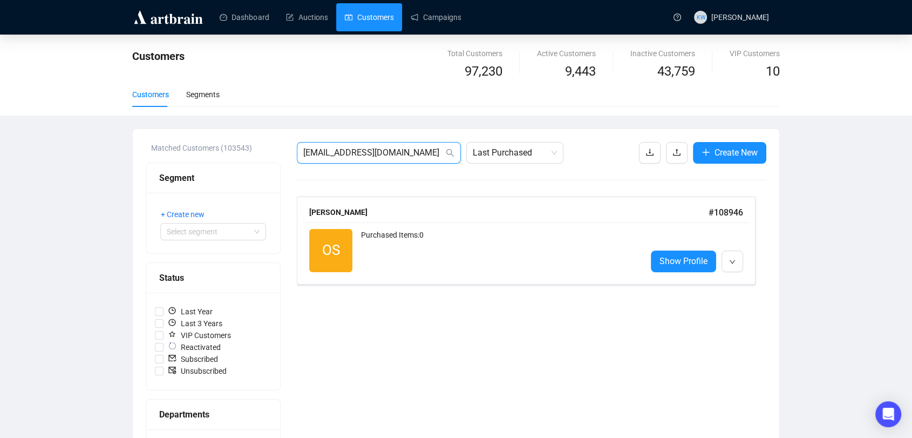
type input "[EMAIL_ADDRESS][DOMAIN_NAME]"
click at [441, 206] on div "[PERSON_NAME]" at bounding box center [508, 212] width 399 height 12
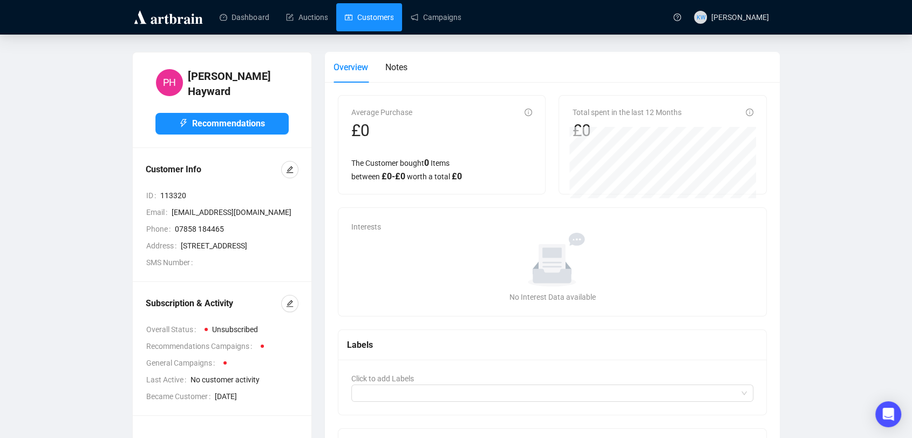
click at [370, 23] on link "Customers" at bounding box center [369, 17] width 49 height 28
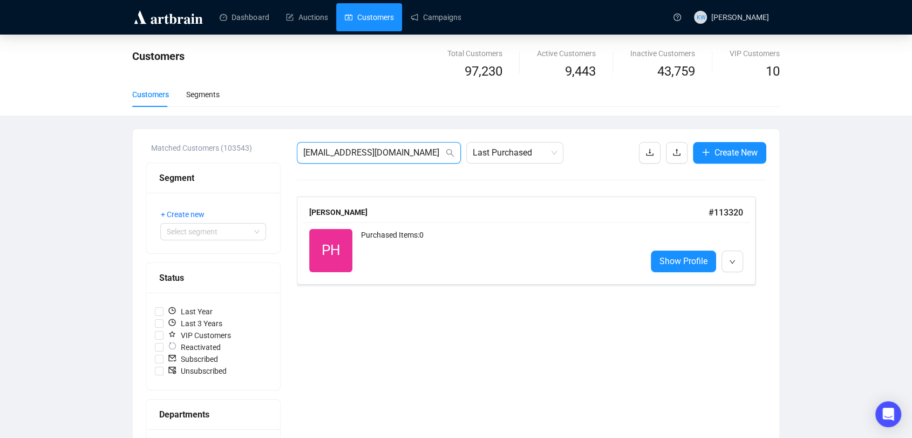
drag, startPoint x: 425, startPoint y: 155, endPoint x: 190, endPoint y: 152, distance: 235.4
paste input "[EMAIL_ADDRESS]"
type input "[EMAIL_ADDRESS][DOMAIN_NAME]"
click at [435, 206] on div "[PERSON_NAME] # 108601" at bounding box center [526, 212] width 434 height 13
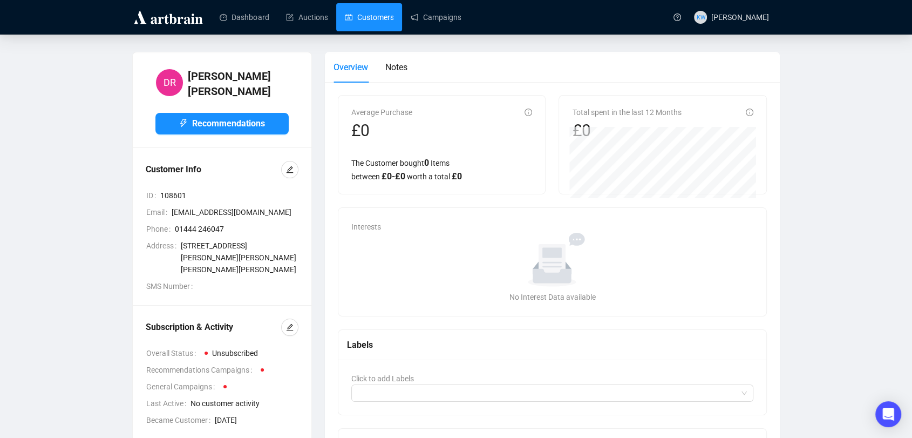
click at [355, 18] on link "Customers" at bounding box center [369, 17] width 49 height 28
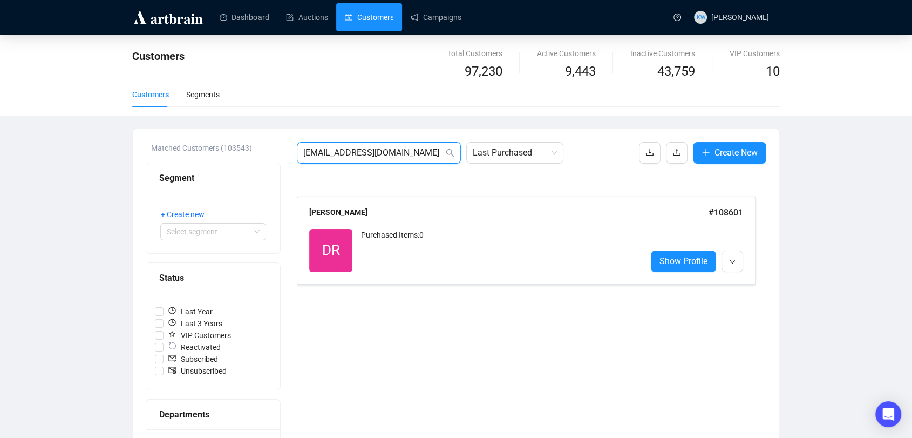
drag, startPoint x: 410, startPoint y: 157, endPoint x: 158, endPoint y: 152, distance: 252.2
paste input "richard_arden7+3@hot"
type input "richard_arden7+3@[DOMAIN_NAME]"
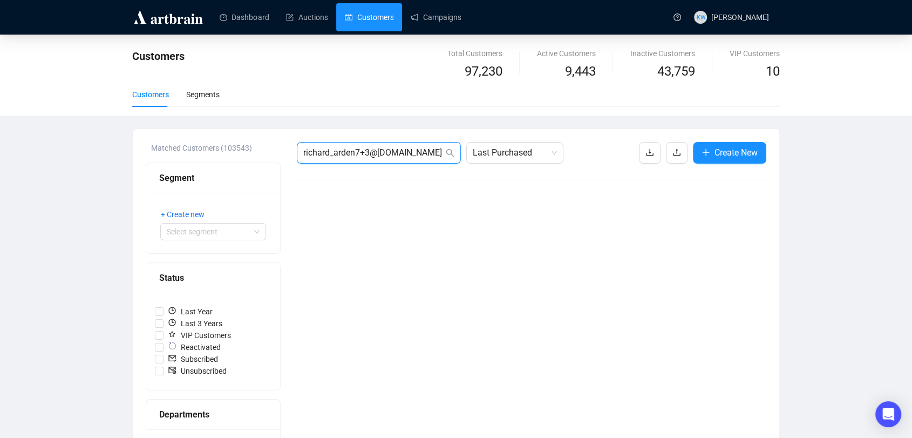
click at [408, 155] on input "richard_arden7+3@[DOMAIN_NAME]" at bounding box center [373, 152] width 140 height 13
paste input "[EMAIL_ADDRESS][DOMAIN_NAME]"
type input "[EMAIL_ADDRESS][DOMAIN_NAME]"
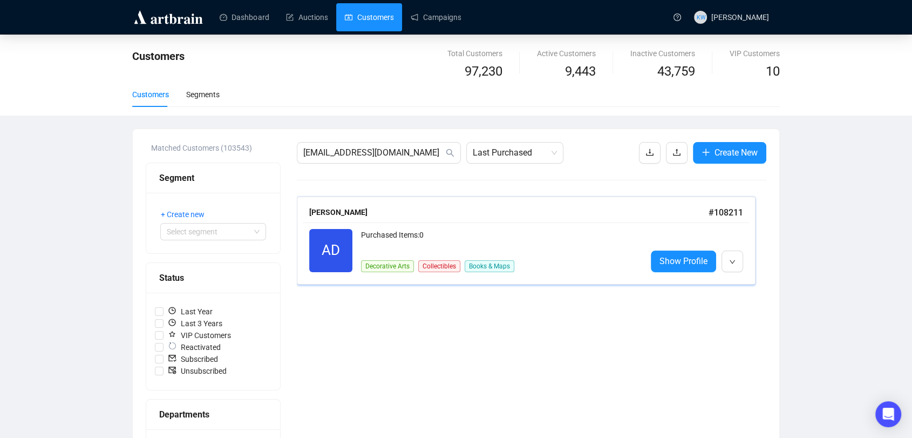
click at [436, 215] on div "[PERSON_NAME]" at bounding box center [508, 212] width 399 height 12
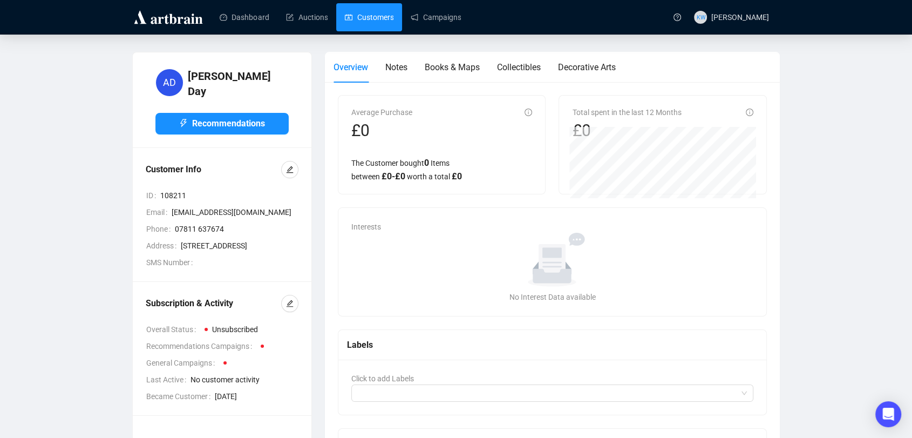
click at [364, 21] on link "Customers" at bounding box center [369, 17] width 49 height 28
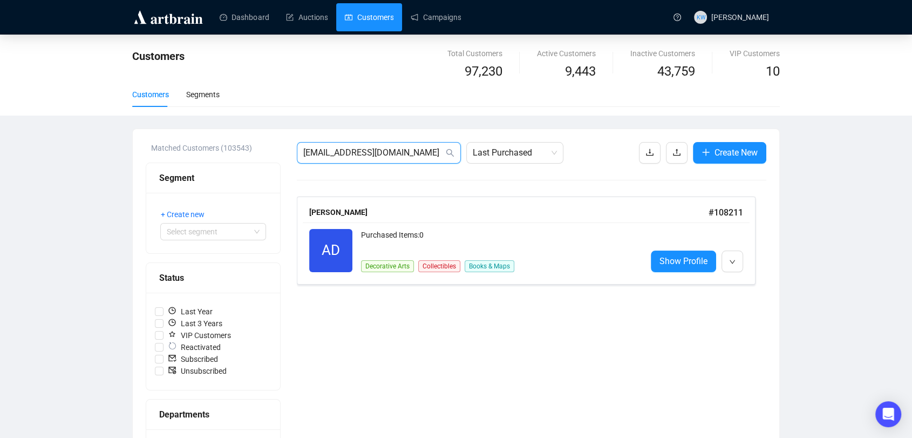
drag, startPoint x: 407, startPoint y: 148, endPoint x: 99, endPoint y: 134, distance: 308.0
click at [99, 134] on div "Customers Total Customers 97,230 Active Customers 9,443 Inactive Customers 43,7…" at bounding box center [456, 400] width 912 height 731
paste input "[EMAIL_ADDRESS]"
type input "[EMAIL_ADDRESS][DOMAIN_NAME]"
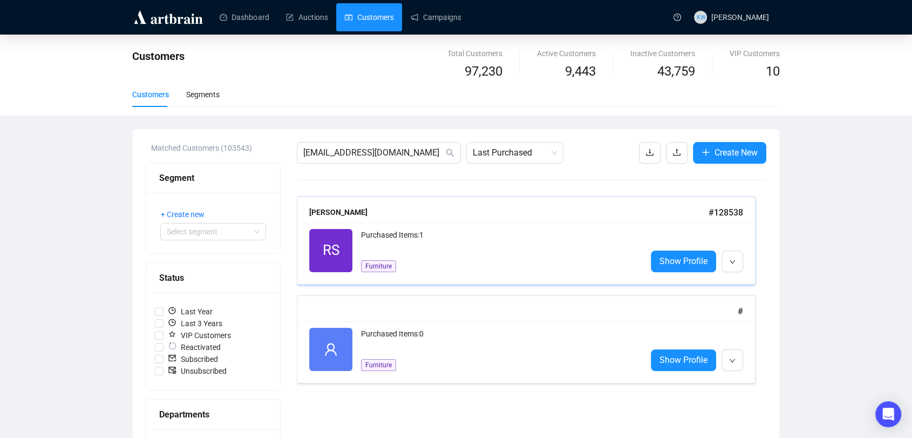
click at [399, 221] on div "[PERSON_NAME] # 128538" at bounding box center [526, 212] width 447 height 21
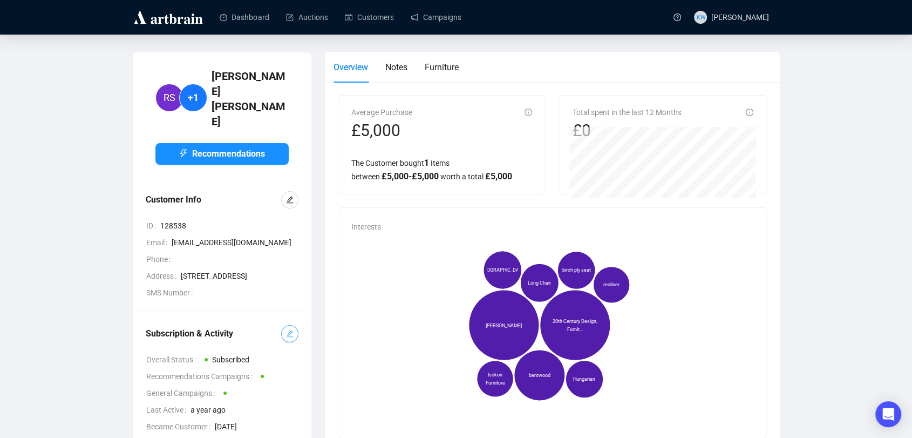
click at [288, 330] on icon "edit" at bounding box center [290, 334] width 8 height 8
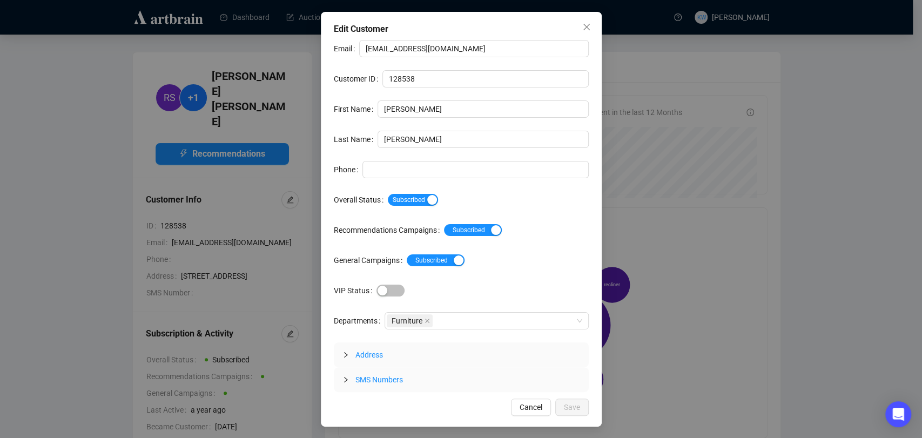
click at [400, 209] on div "Email [EMAIL_ADDRESS][DOMAIN_NAME] Customer ID 128538 First Name [PERSON_NAME] …" at bounding box center [461, 216] width 255 height 352
click at [401, 199] on span "Subscribed" at bounding box center [413, 200] width 50 height 12
click at [570, 407] on span "Save" at bounding box center [572, 407] width 16 height 12
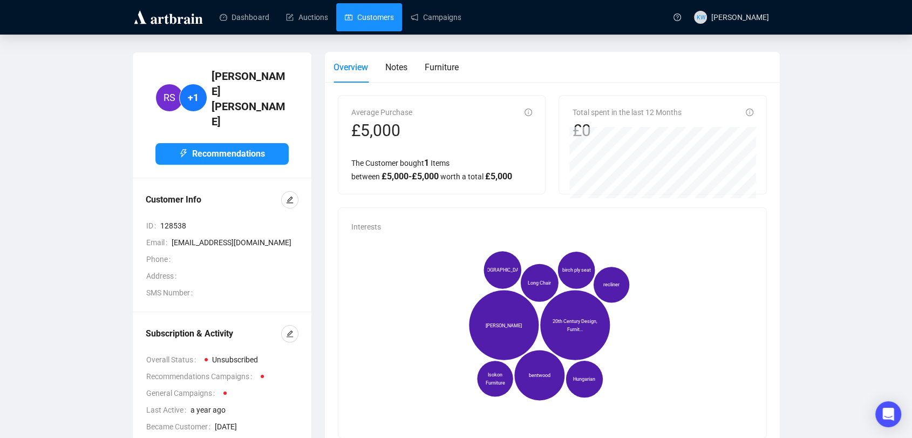
click at [371, 18] on link "Customers" at bounding box center [369, 17] width 49 height 28
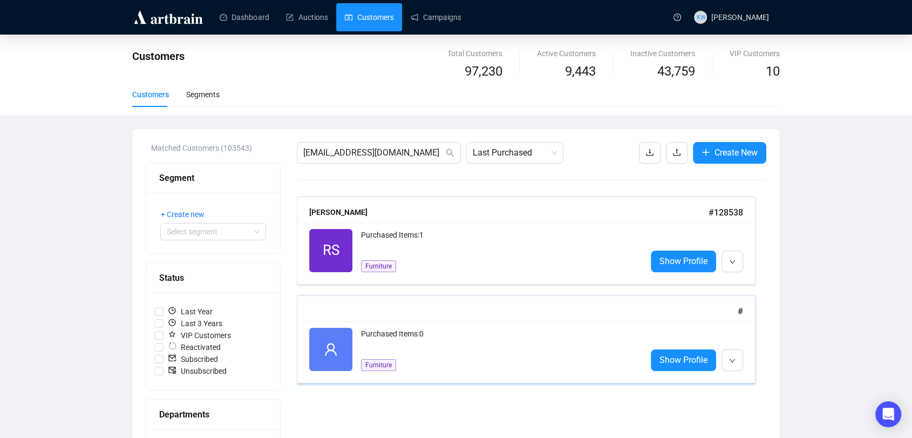
click at [516, 329] on div "Purchased Items: 0" at bounding box center [499, 339] width 277 height 22
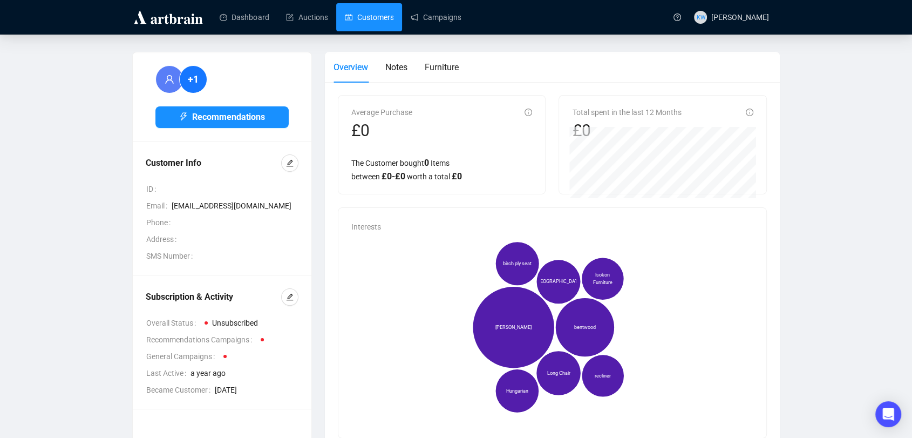
click at [369, 11] on link "Customers" at bounding box center [369, 17] width 49 height 28
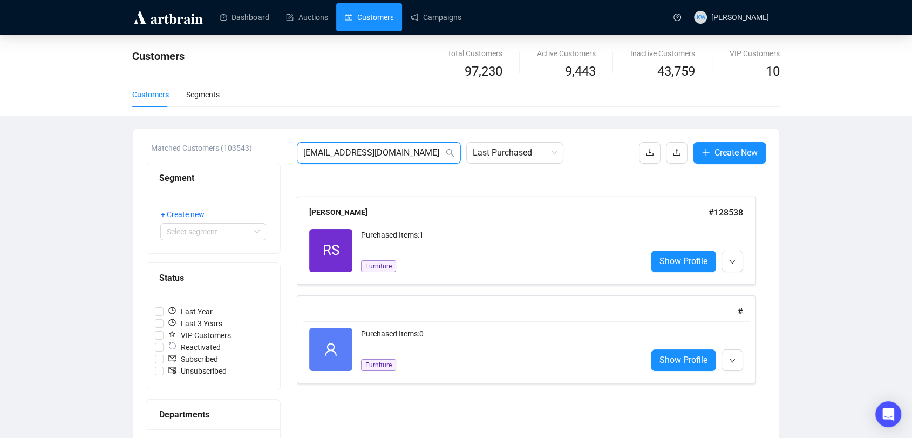
click at [395, 157] on input "[EMAIL_ADDRESS][DOMAIN_NAME]" at bounding box center [373, 152] width 140 height 13
paste input "[EMAIL_ADDRESS][DOMAIN_NAME]"
type input "[EMAIL_ADDRESS][DOMAIN_NAME]"
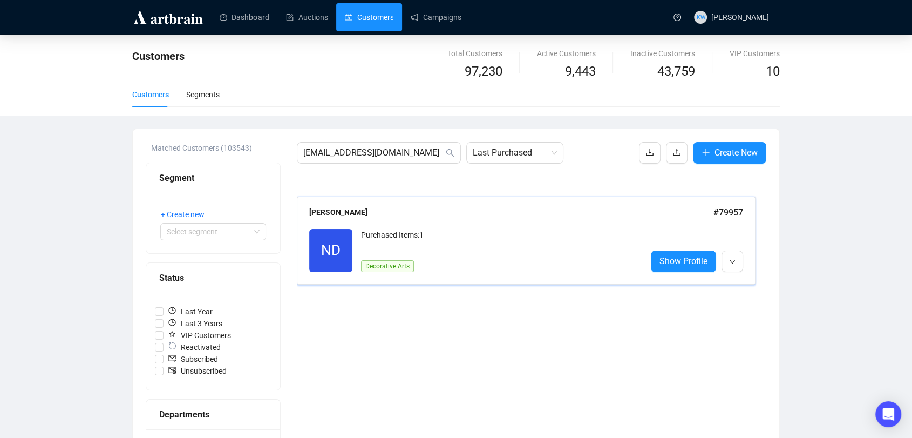
click at [424, 197] on div "[PERSON_NAME] # 79957 ND Reactivated Purchased Items: 1 Decorative Arts Show Pr…" at bounding box center [526, 241] width 459 height 88
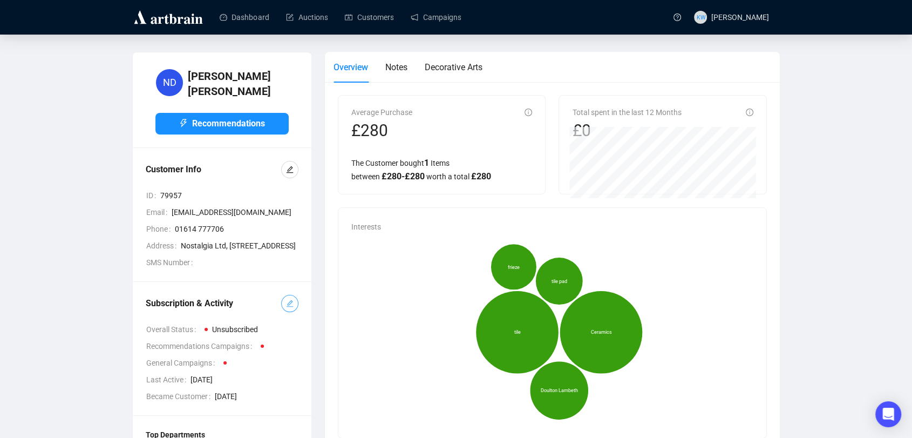
click at [291, 309] on span "button" at bounding box center [290, 303] width 8 height 12
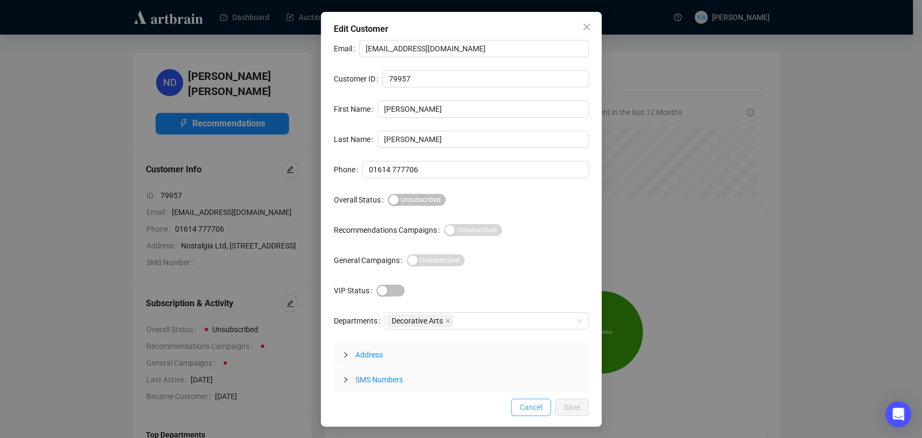
click at [532, 408] on span "Cancel" at bounding box center [530, 407] width 23 height 12
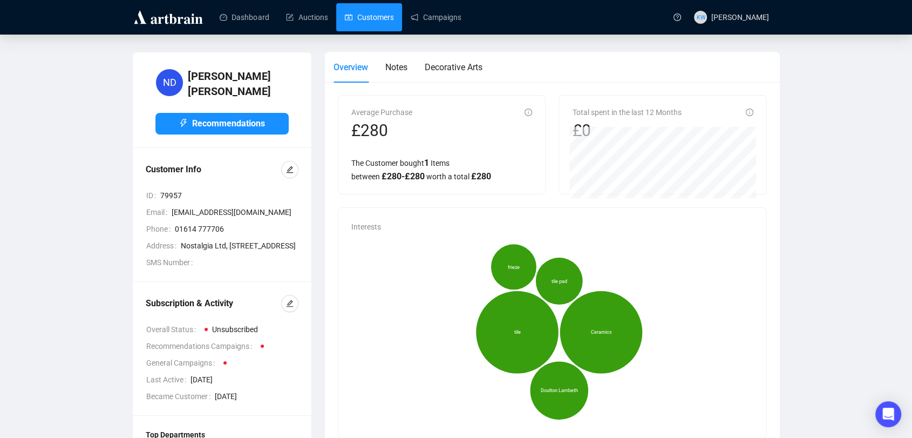
click at [382, 23] on link "Customers" at bounding box center [369, 17] width 49 height 28
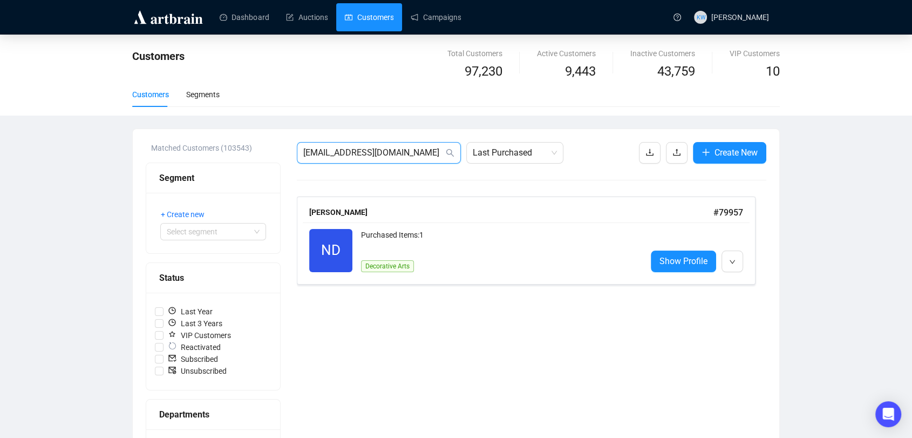
drag, startPoint x: 405, startPoint y: 151, endPoint x: 241, endPoint y: 152, distance: 164.7
paste input "[EMAIL_ADDRESS]"
type input "[EMAIL_ADDRESS][DOMAIN_NAME]"
click at [444, 237] on div "Purchased Items: 0" at bounding box center [499, 250] width 277 height 43
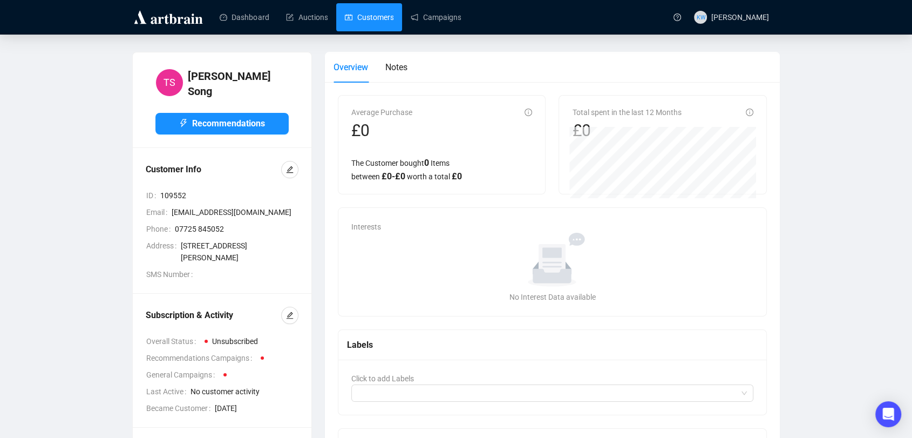
click at [354, 10] on link "Customers" at bounding box center [369, 17] width 49 height 28
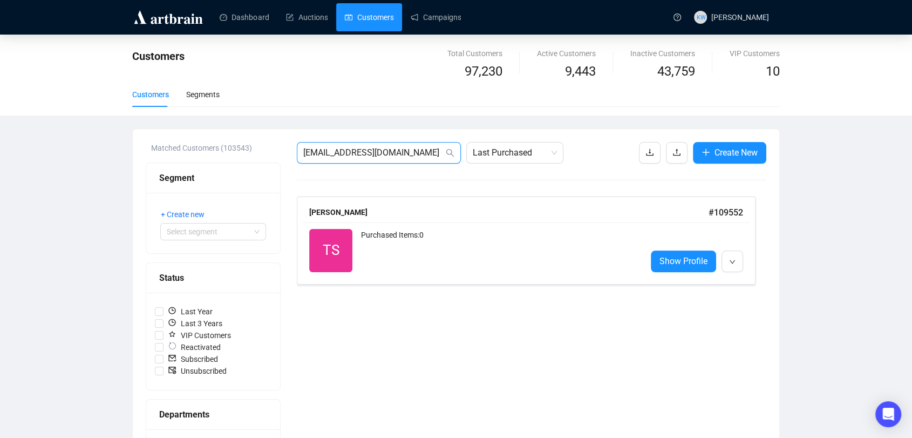
drag, startPoint x: 423, startPoint y: 153, endPoint x: 195, endPoint y: 153, distance: 228.4
paste input "varleyassociates@btinternet"
type input "[EMAIL_ADDRESS][DOMAIN_NAME]"
click at [383, 250] on div "Collectibles" at bounding box center [382, 261] width 42 height 22
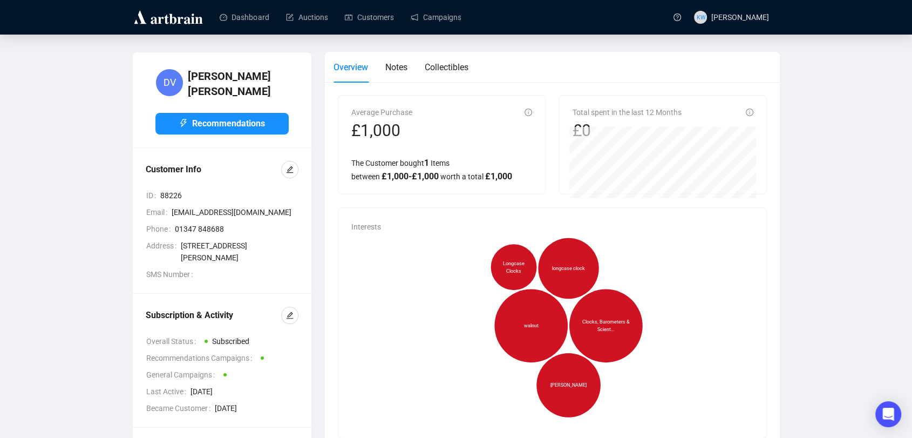
click at [296, 324] on div at bounding box center [289, 315] width 17 height 17
click at [293, 324] on button "button" at bounding box center [289, 315] width 17 height 17
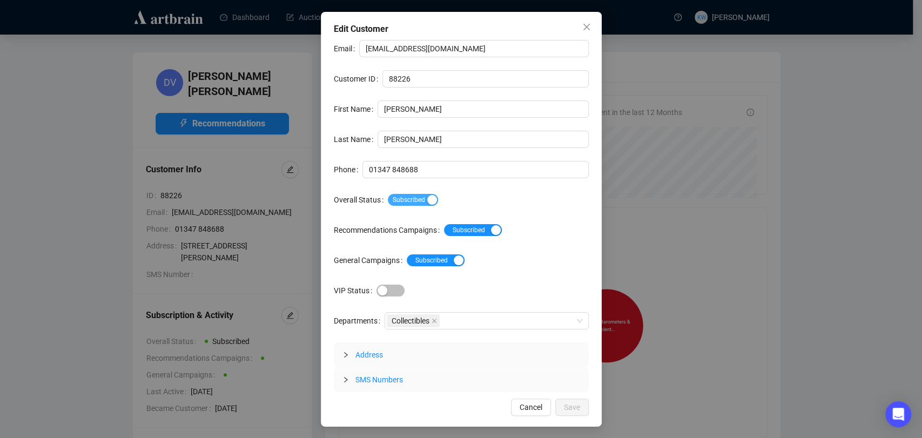
click at [416, 194] on span "Subscribed" at bounding box center [413, 200] width 50 height 12
click at [584, 406] on button "Save" at bounding box center [571, 406] width 33 height 17
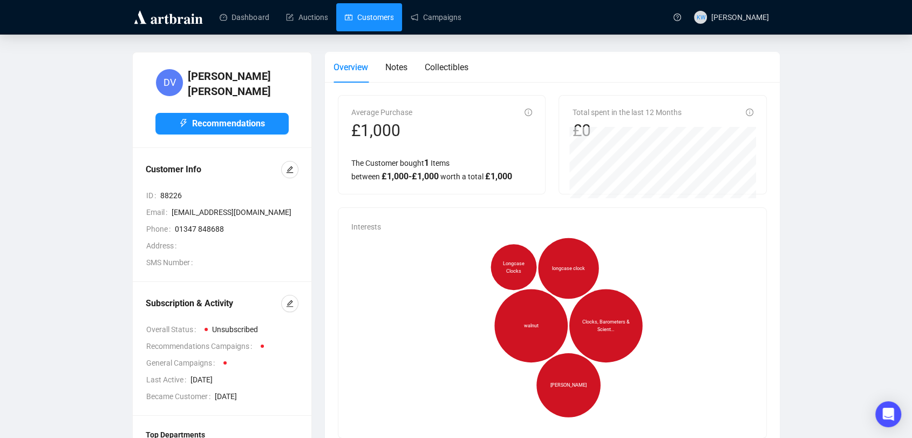
click at [369, 4] on link "Customers" at bounding box center [369, 17] width 49 height 28
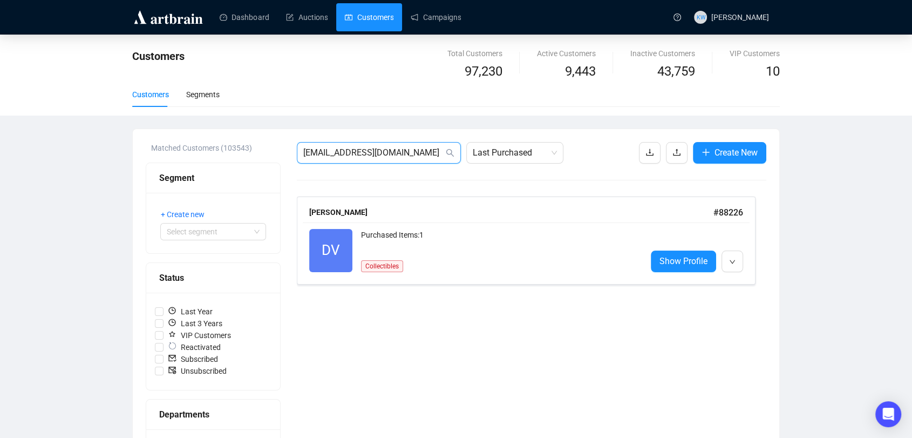
drag, startPoint x: 352, startPoint y: 145, endPoint x: 103, endPoint y: 126, distance: 250.1
click at [103, 126] on div "Customers Total Customers 97,230 Active Customers 9,443 Inactive Customers 43,7…" at bounding box center [456, 400] width 912 height 731
paste input "[EMAIL_ADDRESS]"
type input "[EMAIL_ADDRESS][DOMAIN_NAME]"
click at [456, 238] on div "Purchased Items: 4" at bounding box center [499, 240] width 277 height 22
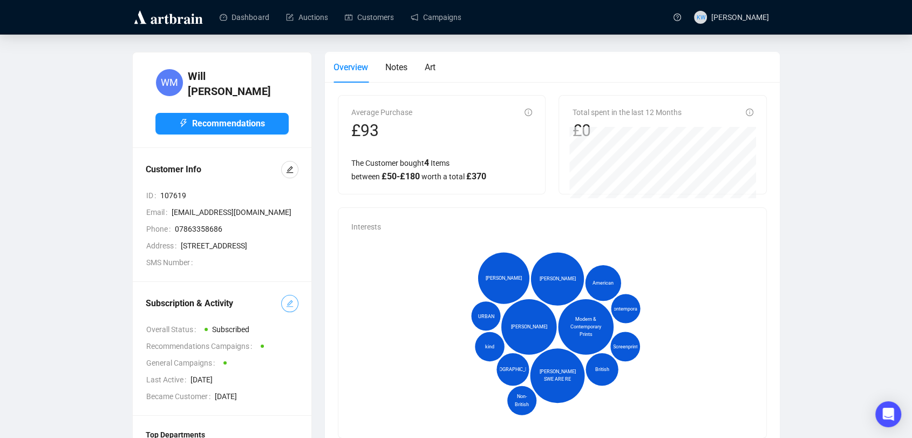
click at [286, 307] on icon "edit" at bounding box center [290, 304] width 8 height 8
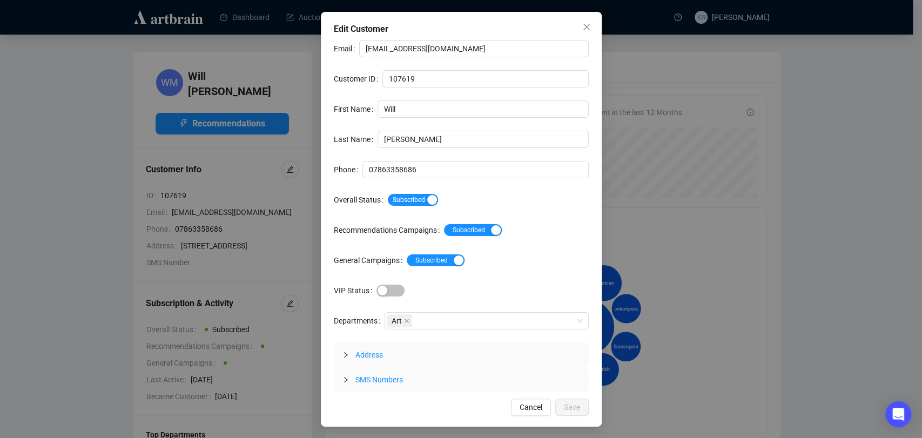
click at [439, 187] on div "Email [EMAIL_ADDRESS][DOMAIN_NAME] Customer ID 107619 First Name Will Last Name…" at bounding box center [461, 216] width 255 height 352
click at [423, 199] on span "Subscribed" at bounding box center [413, 200] width 50 height 12
click at [575, 404] on span "Save" at bounding box center [572, 407] width 16 height 12
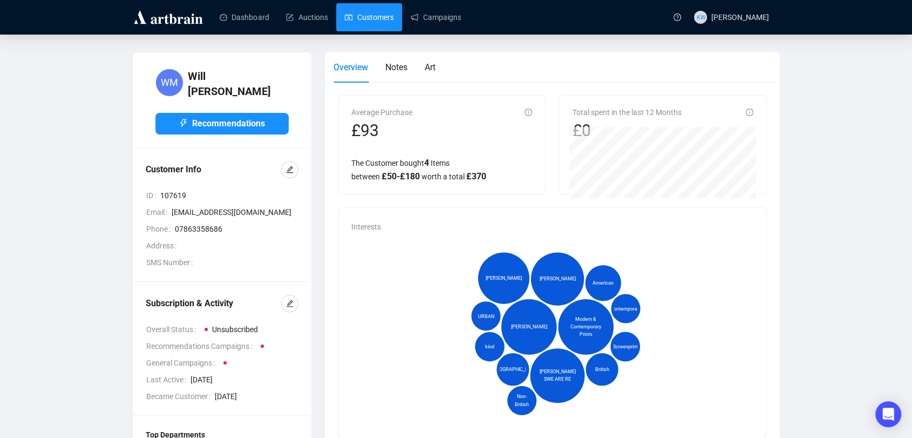
click at [356, 24] on link "Customers" at bounding box center [369, 17] width 49 height 28
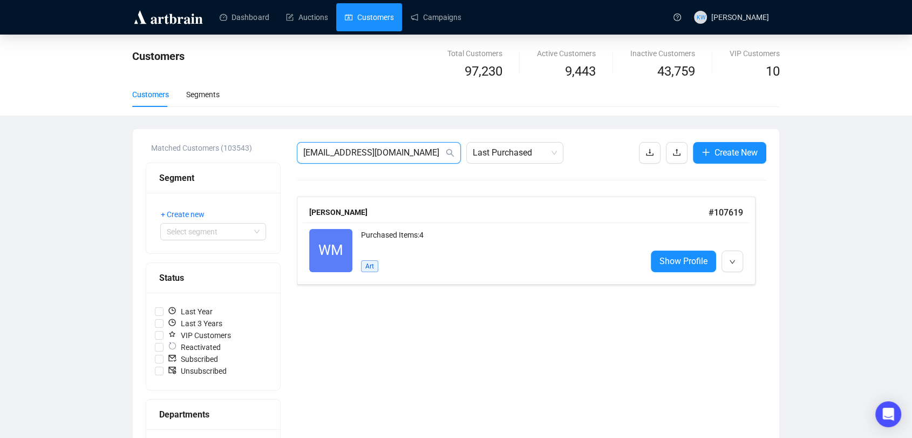
drag, startPoint x: 422, startPoint y: 149, endPoint x: 176, endPoint y: 150, distance: 245.6
paste input "[PERSON_NAME][EMAIL_ADDRESS][PERSON_NAME]"
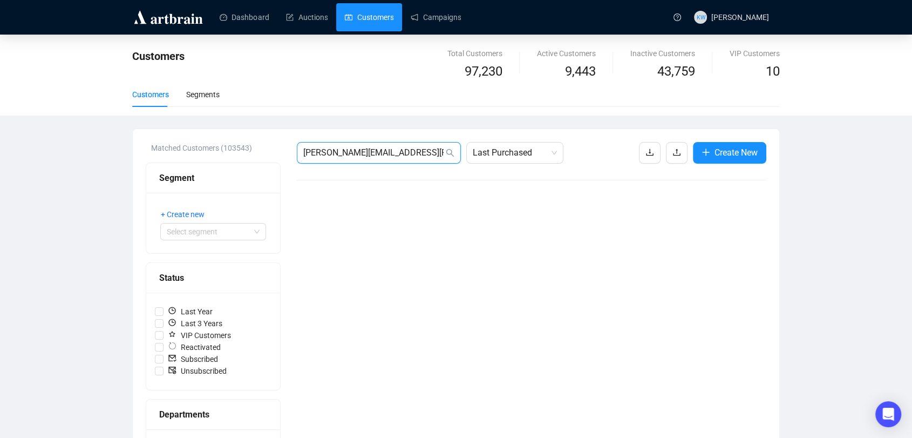
drag, startPoint x: 340, startPoint y: 147, endPoint x: 165, endPoint y: 138, distance: 175.2
paste input "[EMAIL_ADDRESS][DOMAIN_NAME]"
type input "[EMAIL_ADDRESS][DOMAIN_NAME]"
